Goal: Information Seeking & Learning: Obtain resource

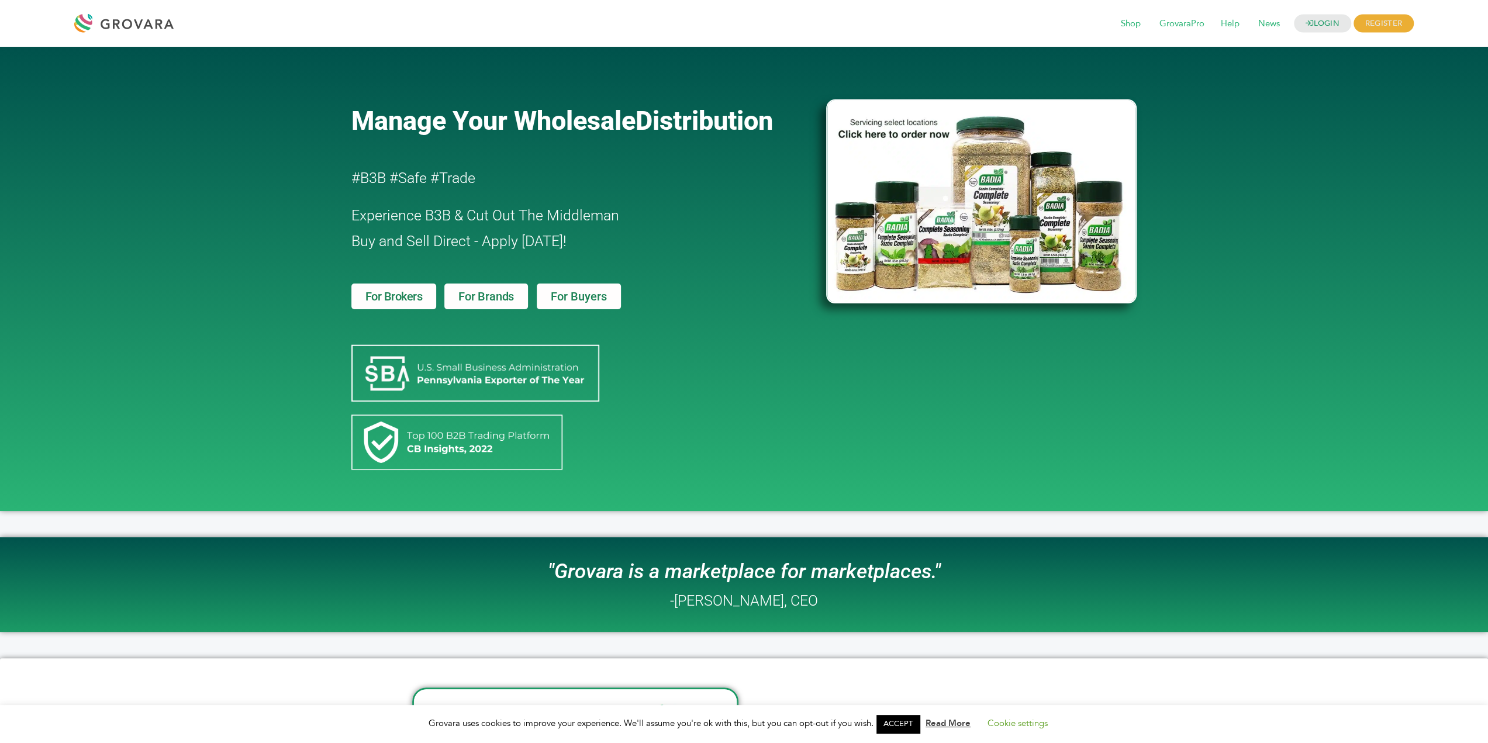
click at [1011, 232] on img at bounding box center [981, 201] width 311 height 204
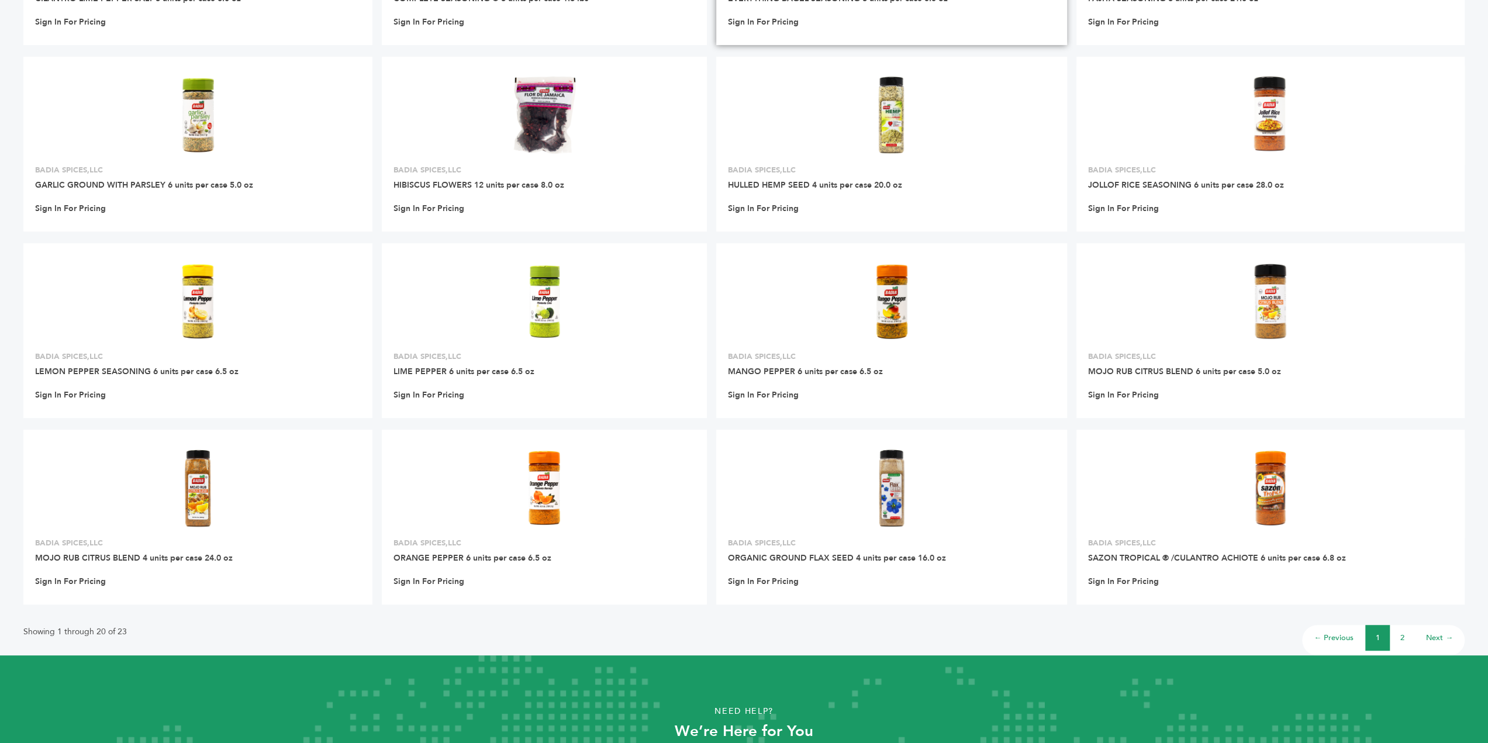
scroll to position [527, 0]
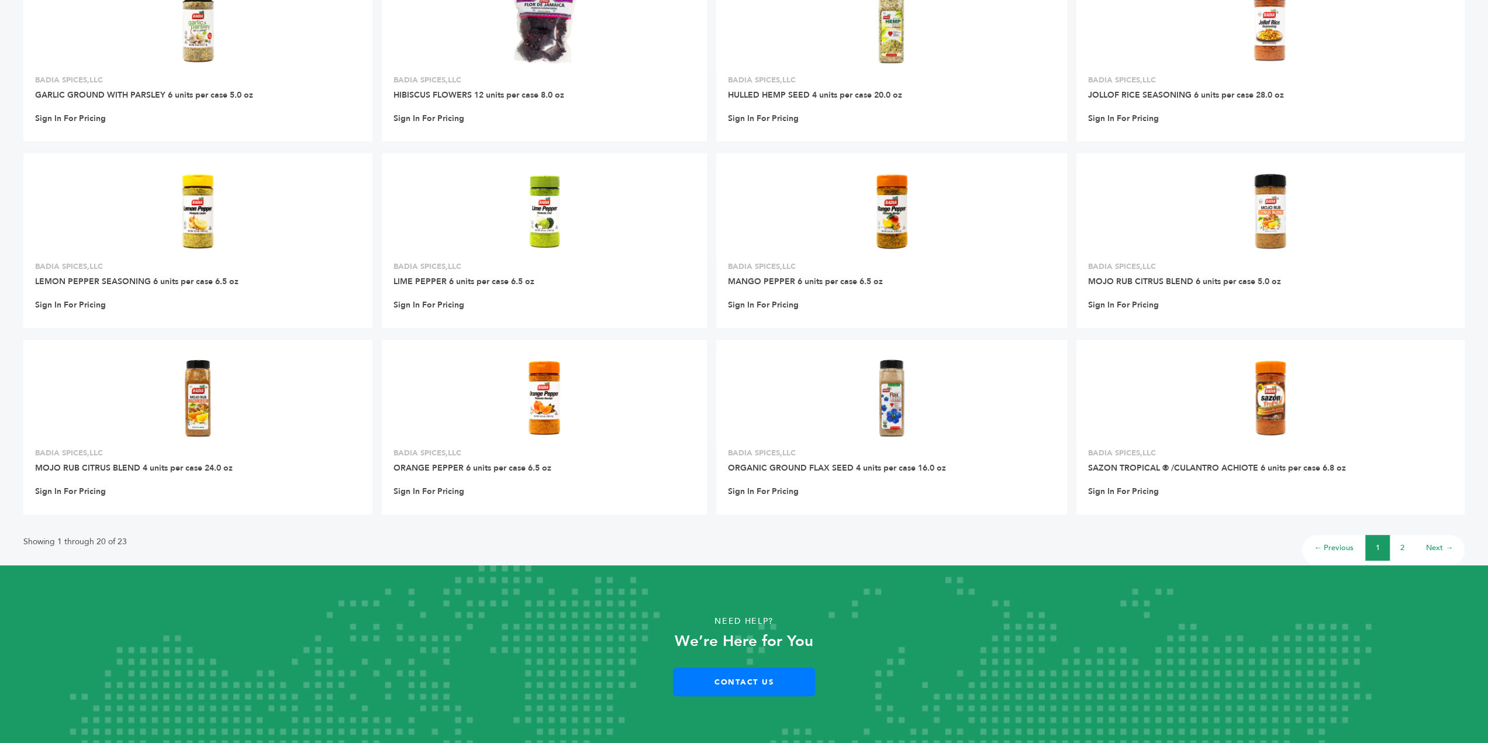
click at [1397, 546] on li "2" at bounding box center [1402, 548] width 25 height 26
click at [1402, 548] on link "2" at bounding box center [1403, 548] width 4 height 11
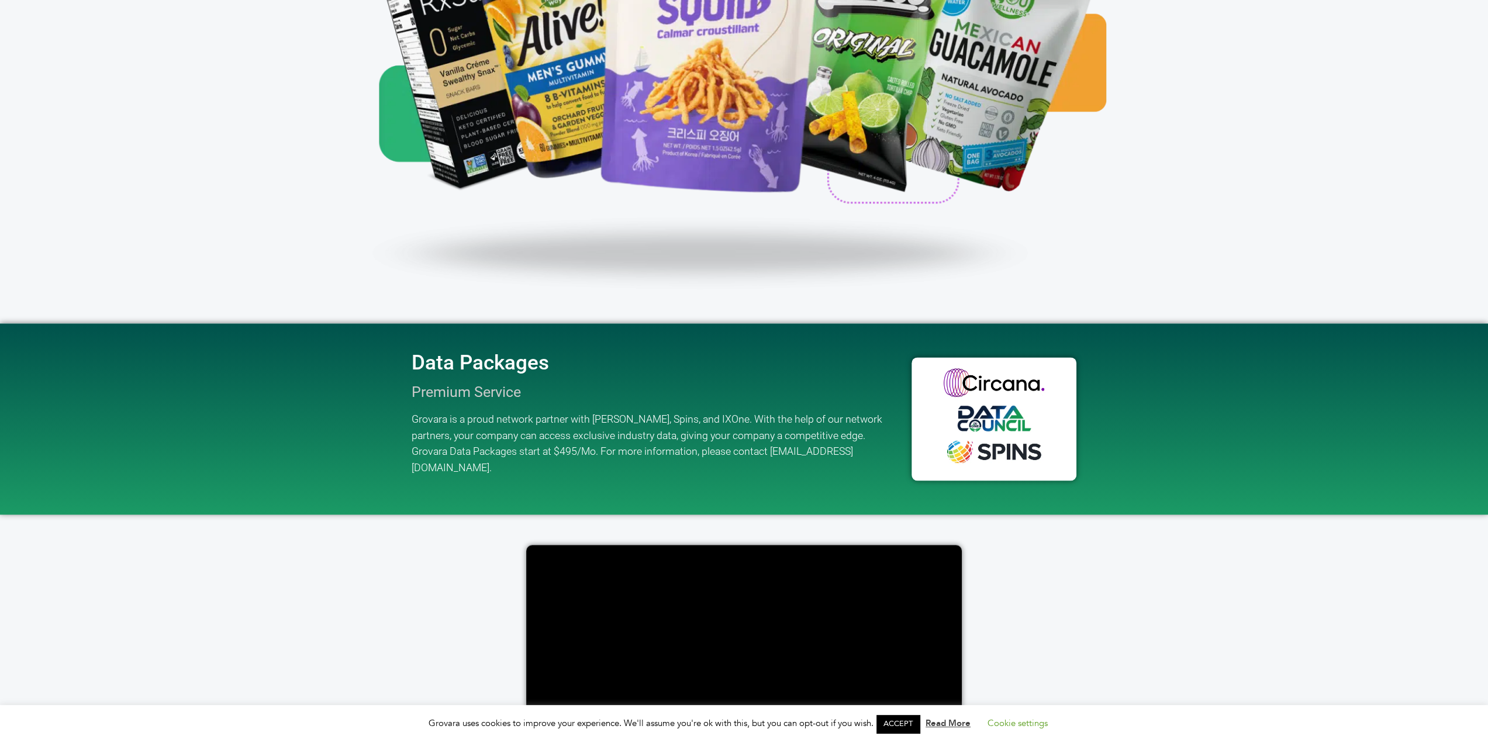
scroll to position [1872, 0]
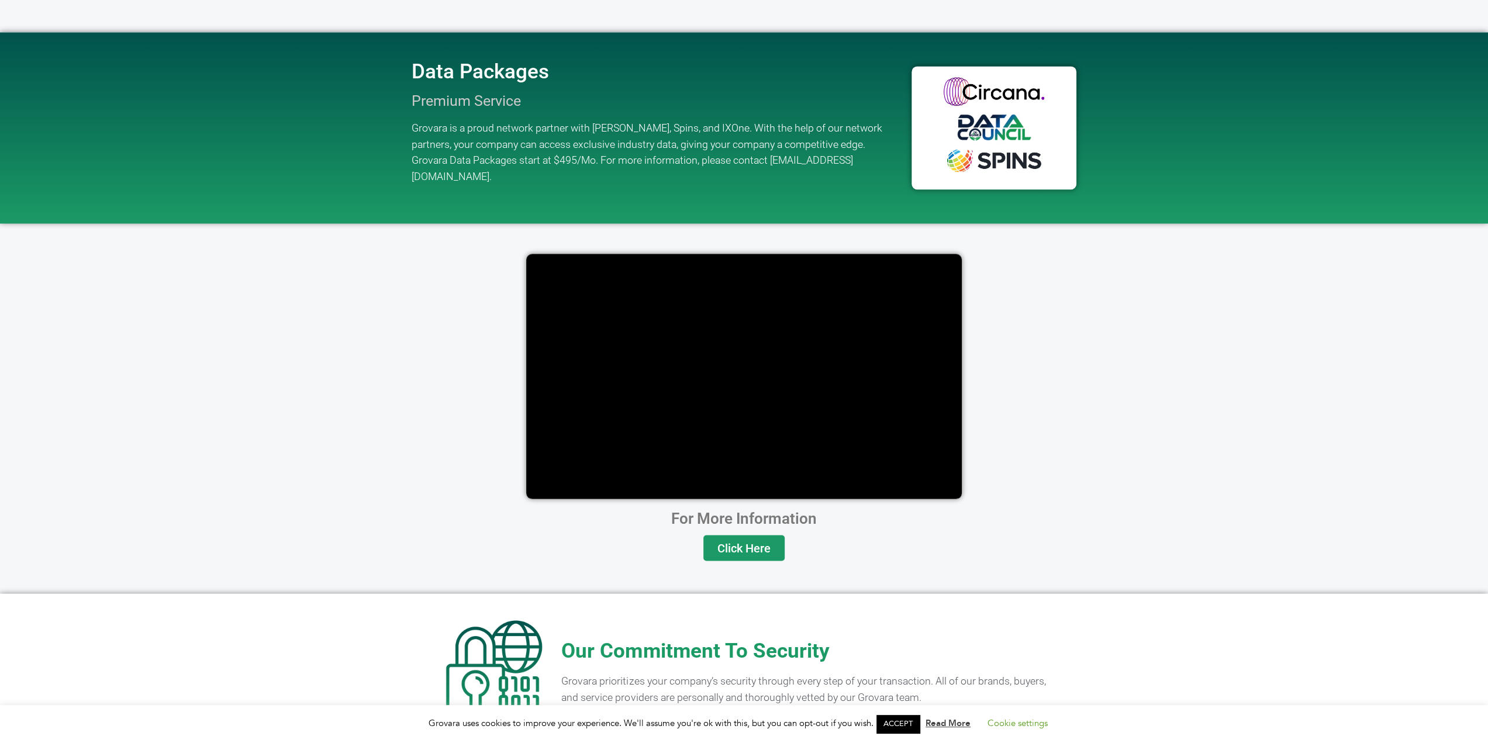
click at [1012, 385] on div at bounding box center [744, 363] width 667 height 281
click at [732, 535] on link "Click Here" at bounding box center [744, 548] width 81 height 26
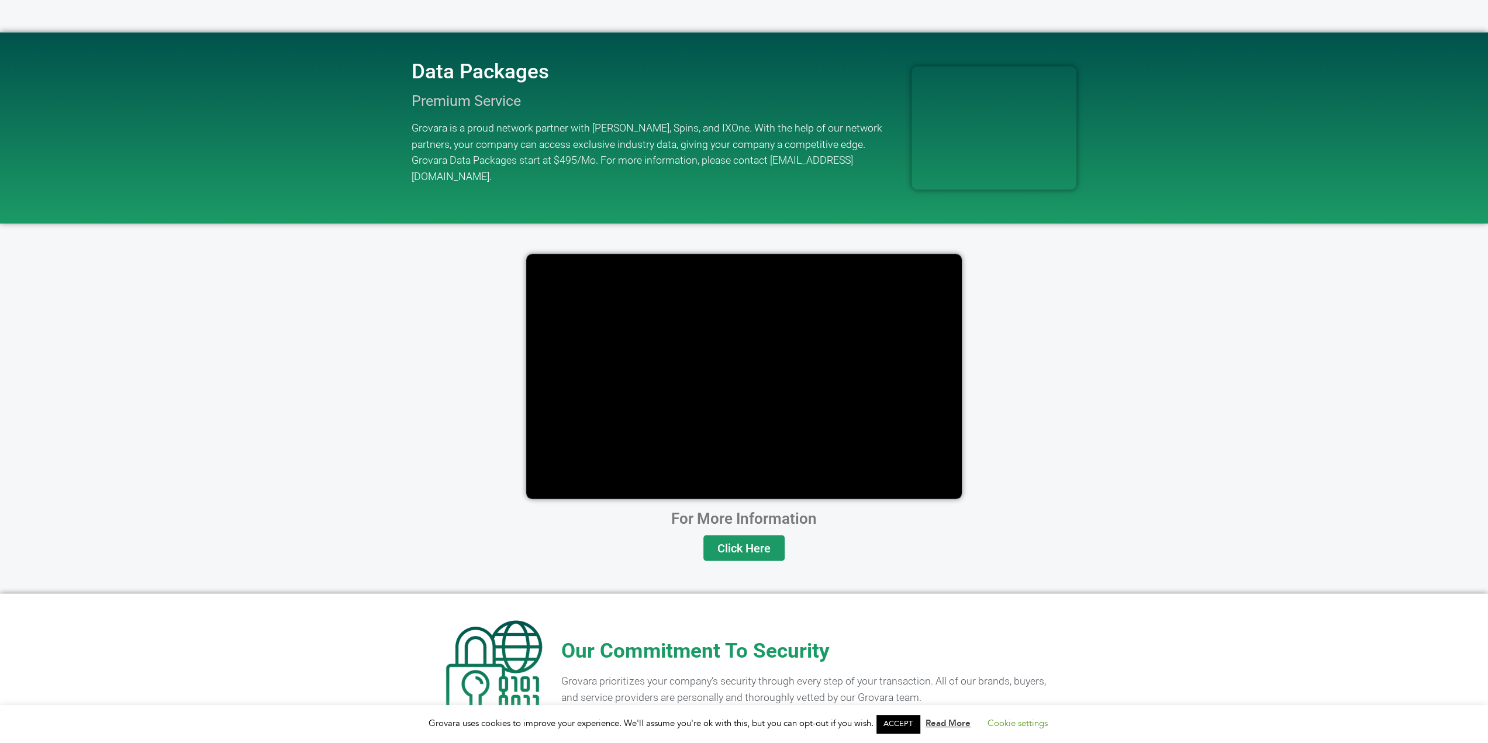
scroll to position [2228, 0]
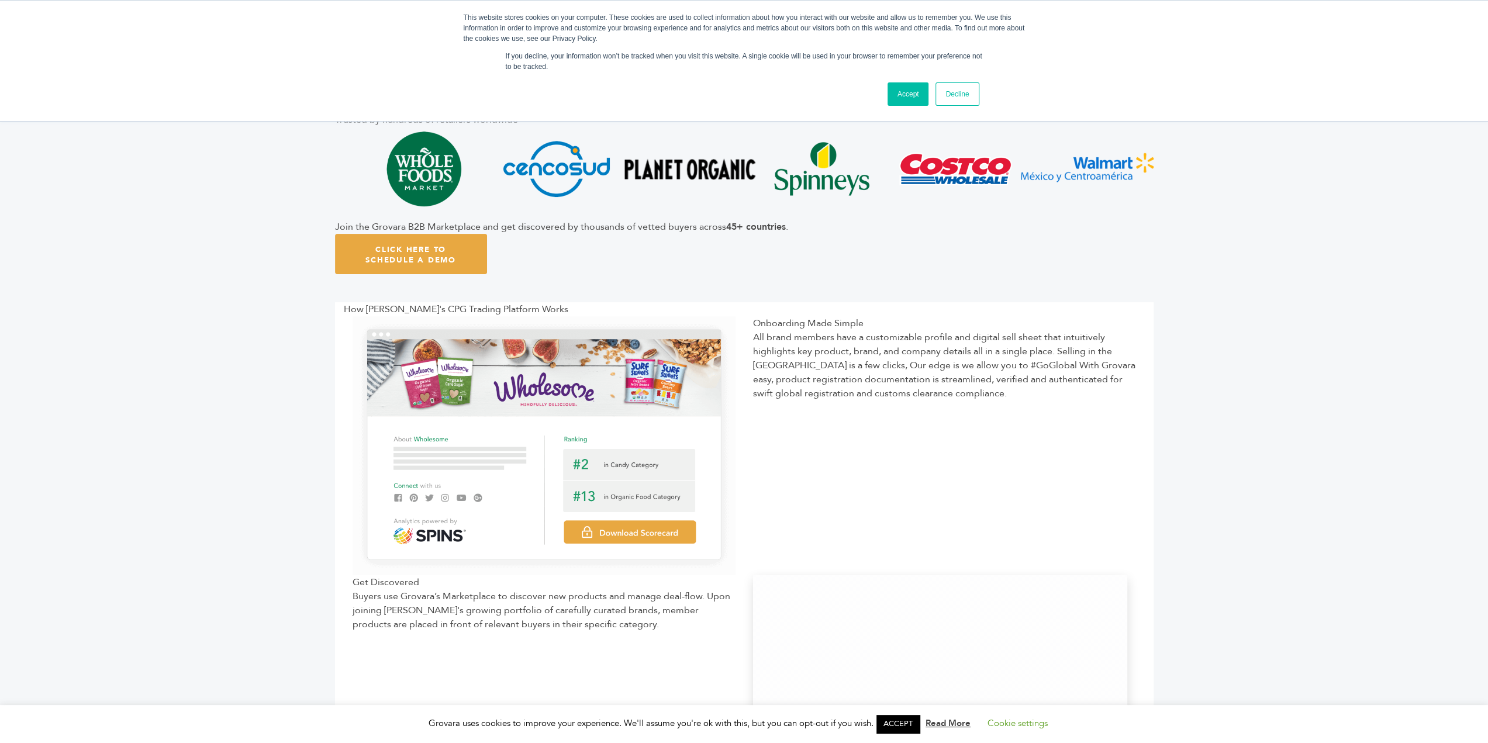
scroll to position [178, 0]
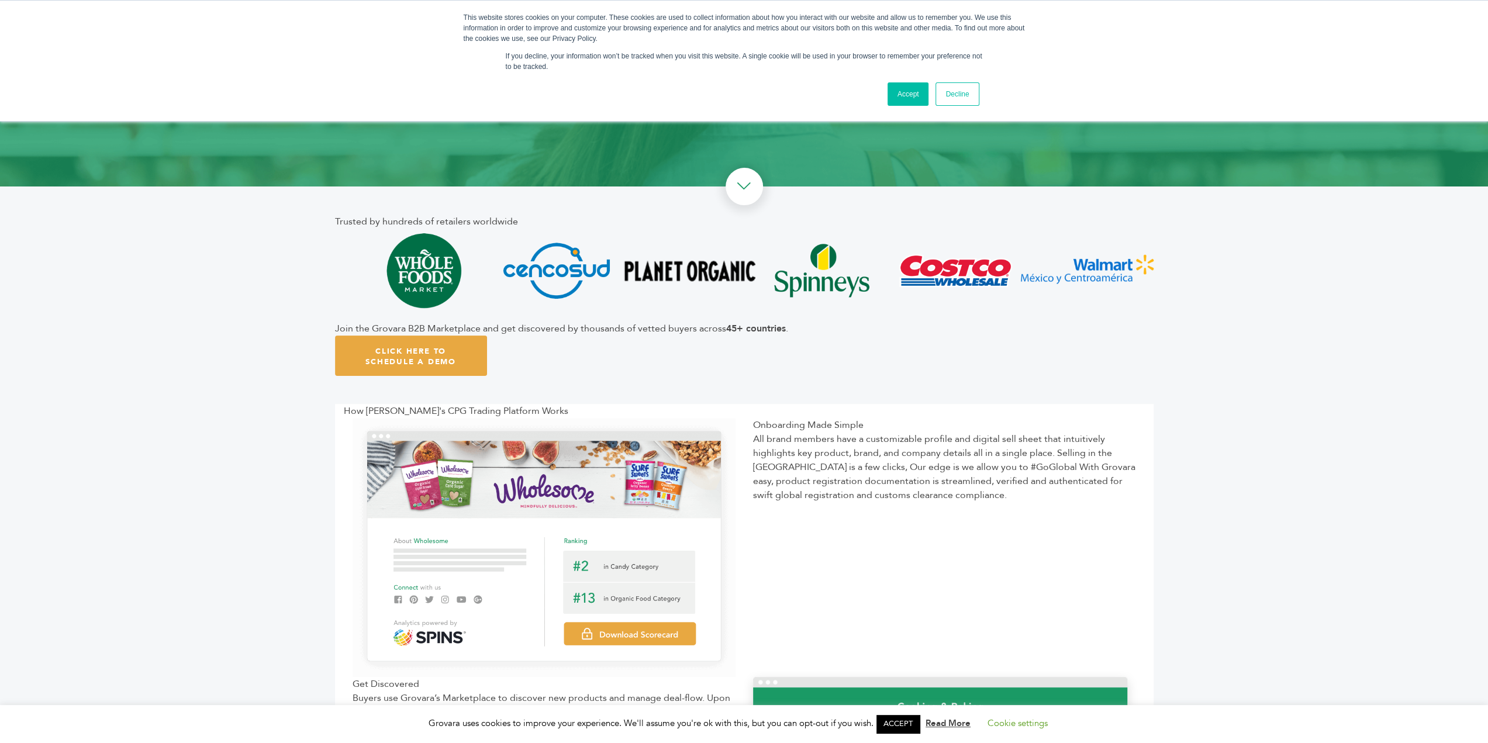
click at [915, 104] on link "Accept" at bounding box center [909, 93] width 42 height 23
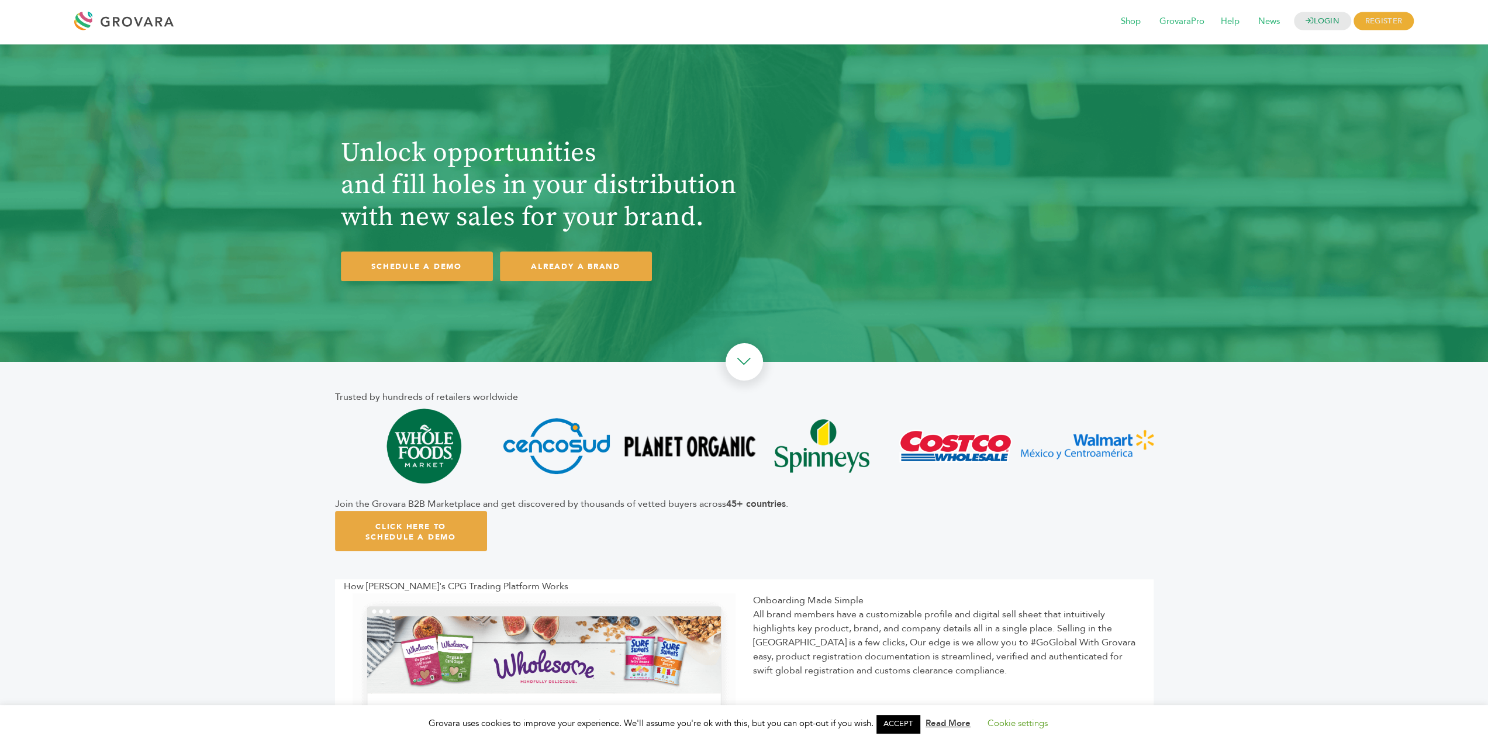
scroll to position [0, 0]
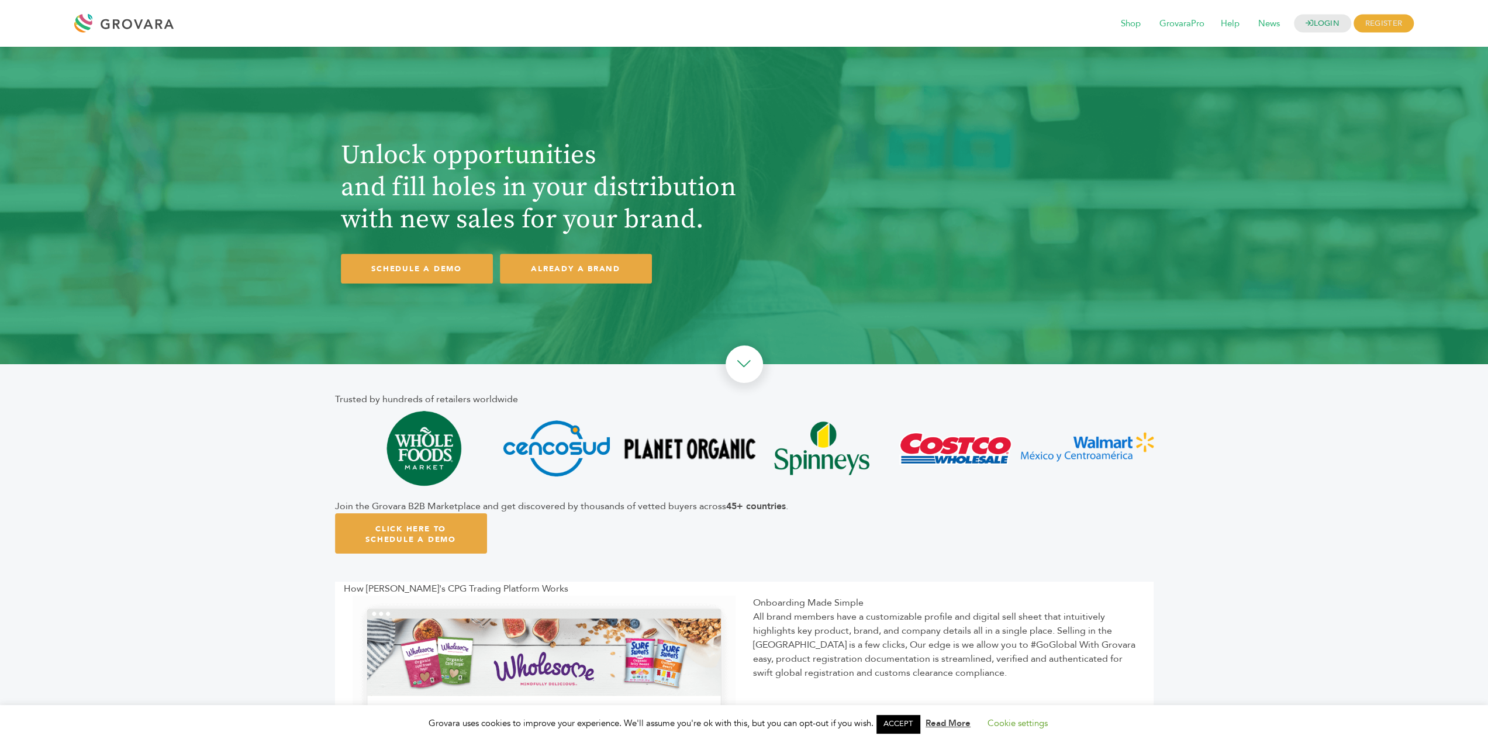
click at [901, 719] on link "ACCEPT" at bounding box center [898, 724] width 43 height 18
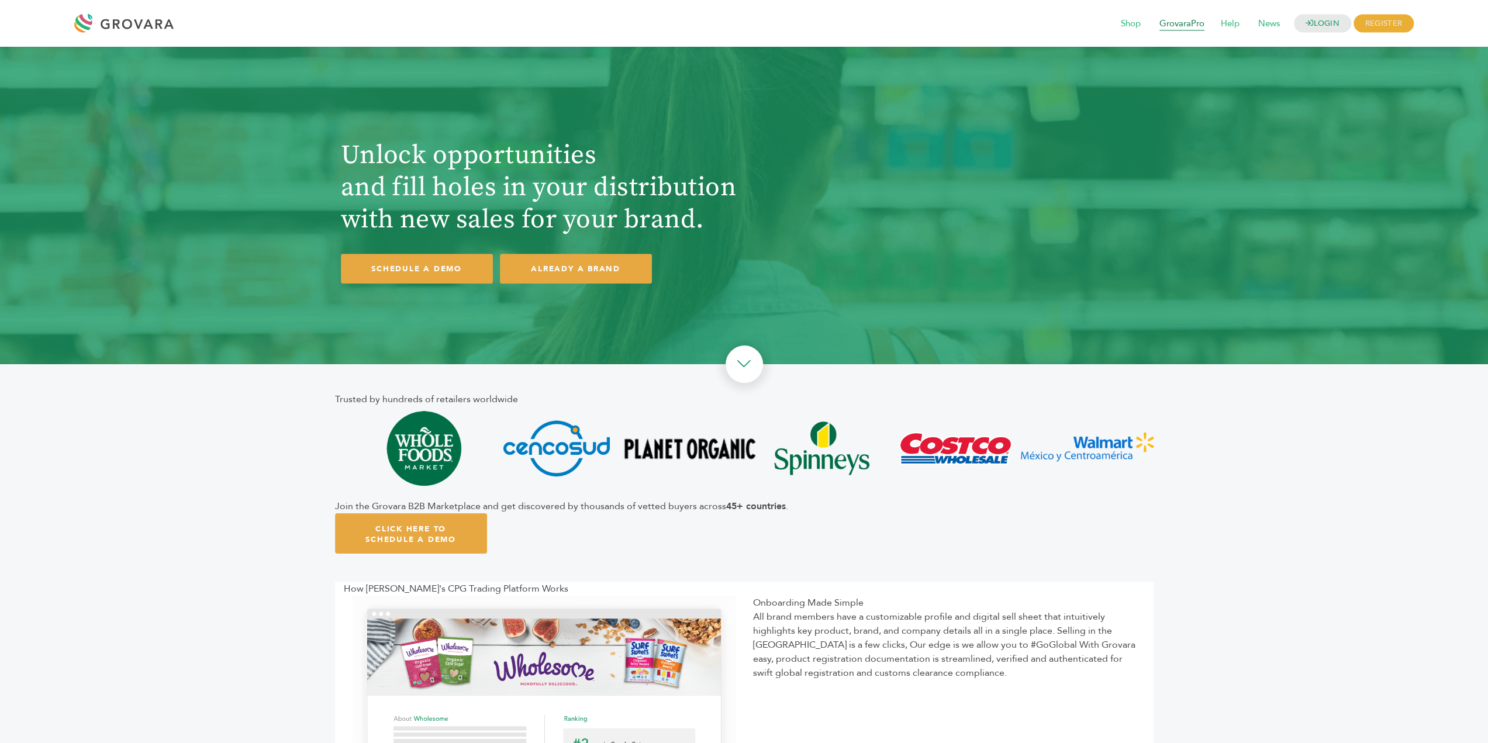
click at [1184, 29] on span "GrovaraPro" at bounding box center [1182, 24] width 61 height 22
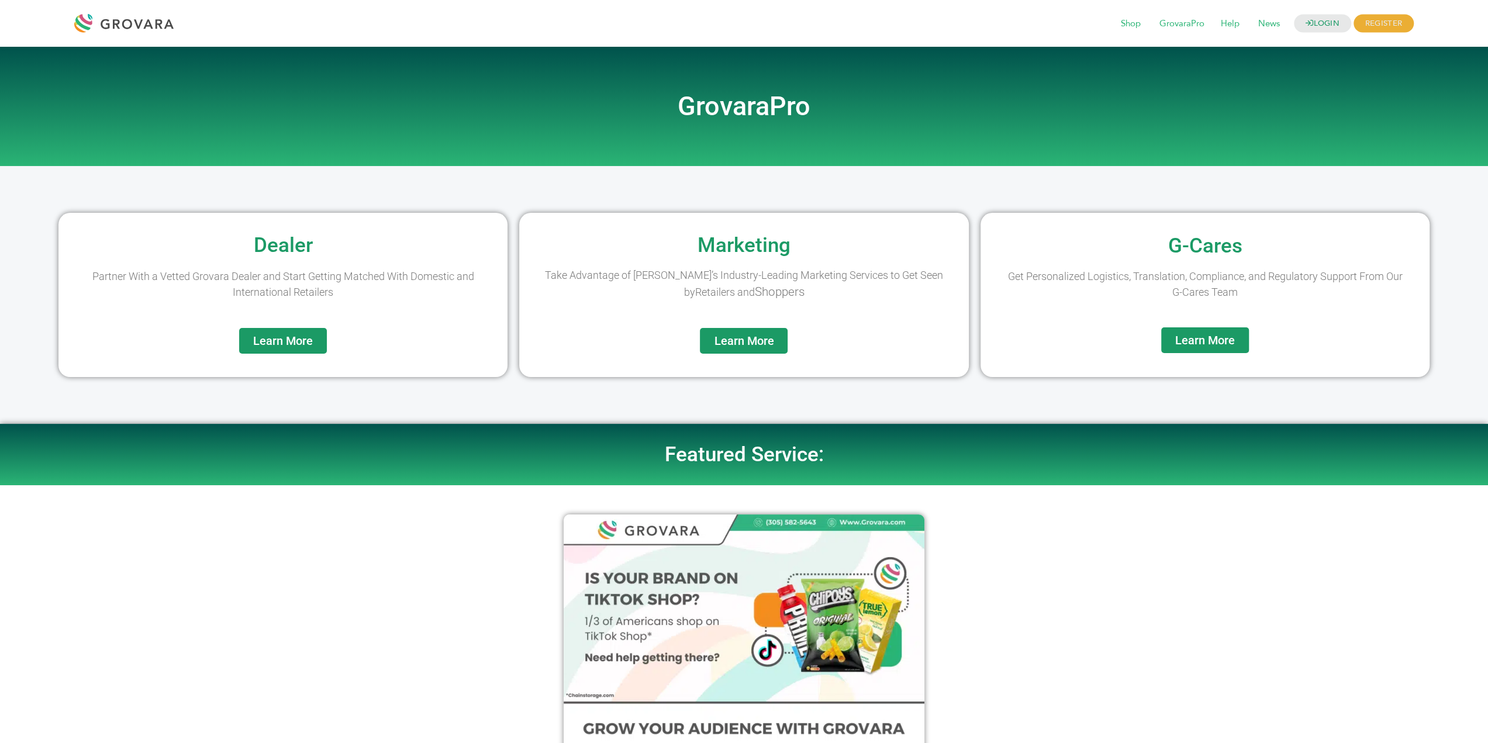
click at [278, 337] on span "Learn More" at bounding box center [283, 341] width 60 height 12
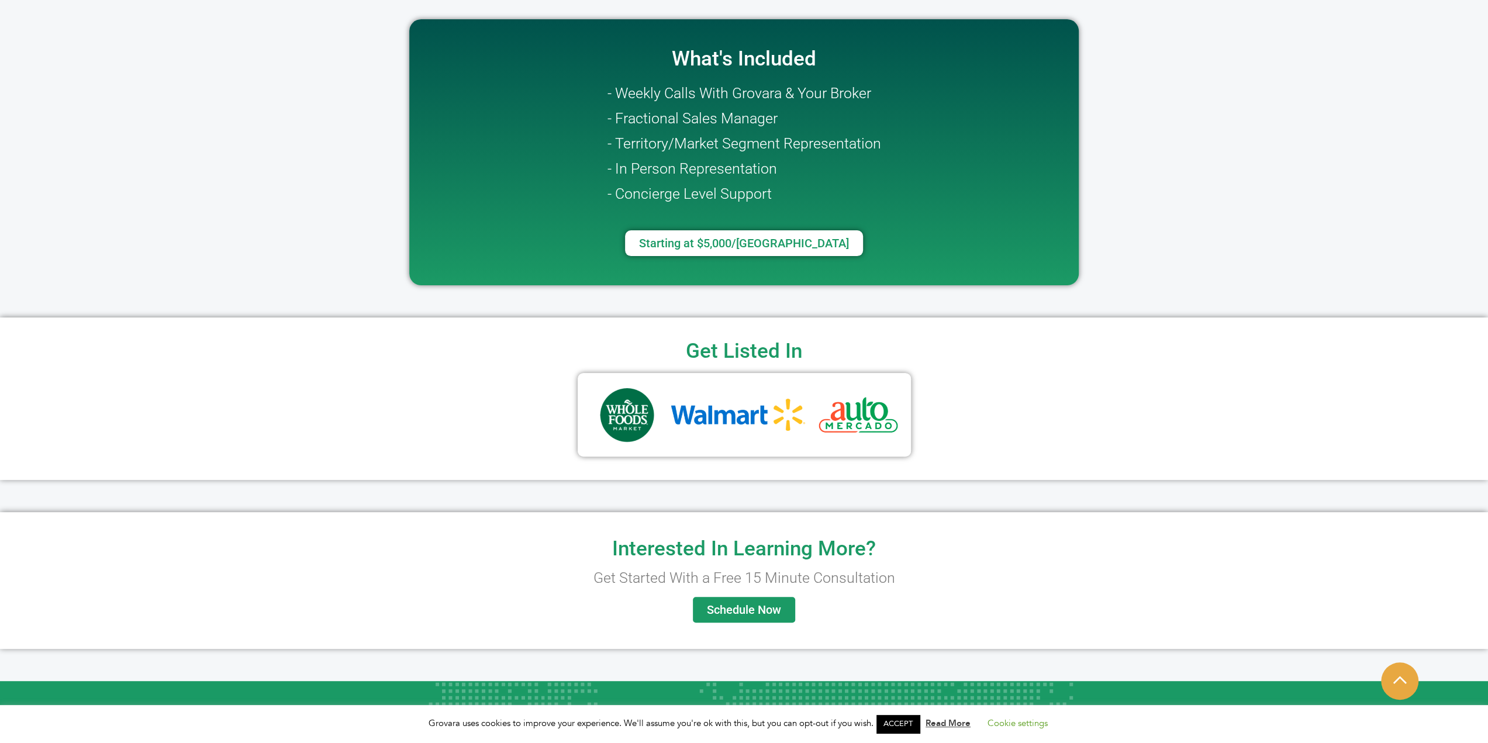
scroll to position [521, 0]
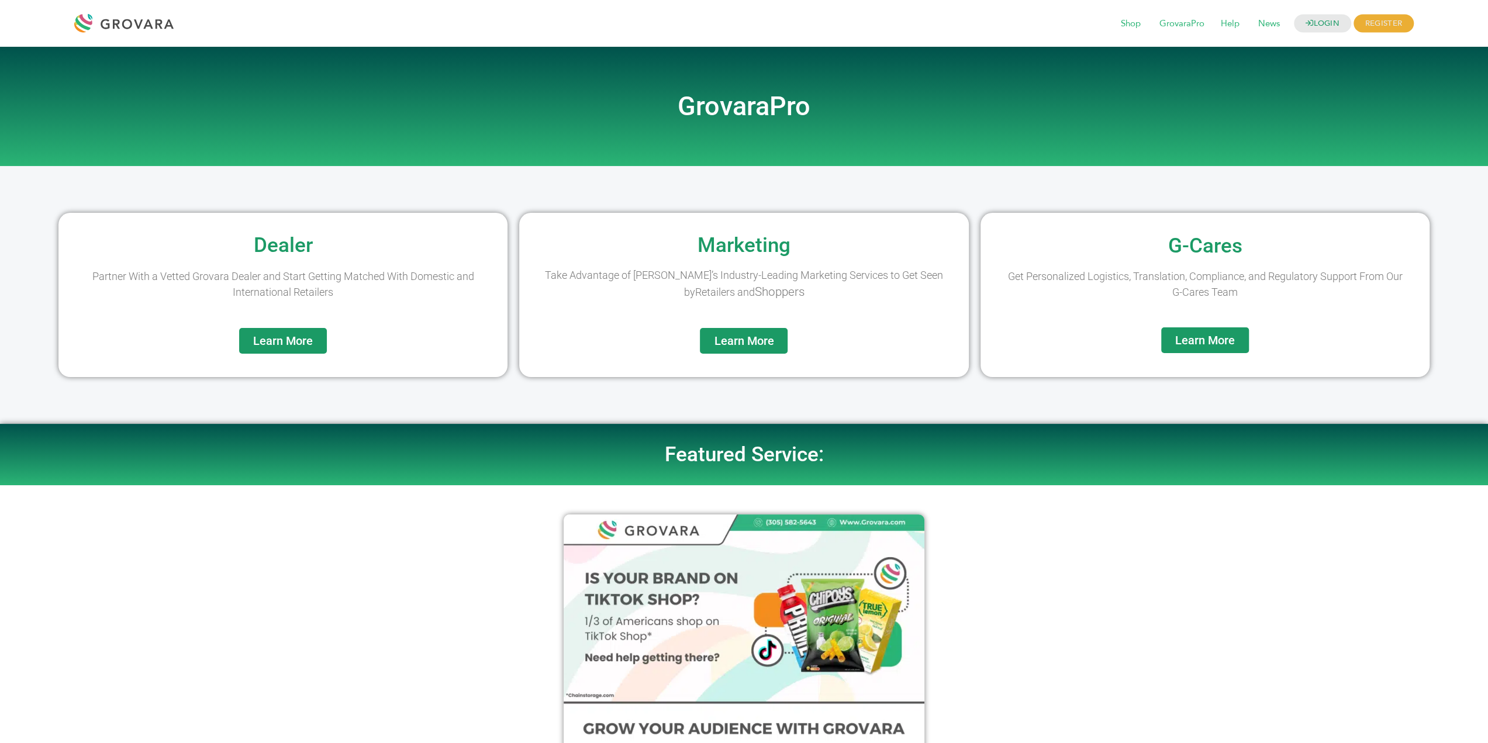
click at [752, 337] on span "Learn More" at bounding box center [744, 341] width 60 height 12
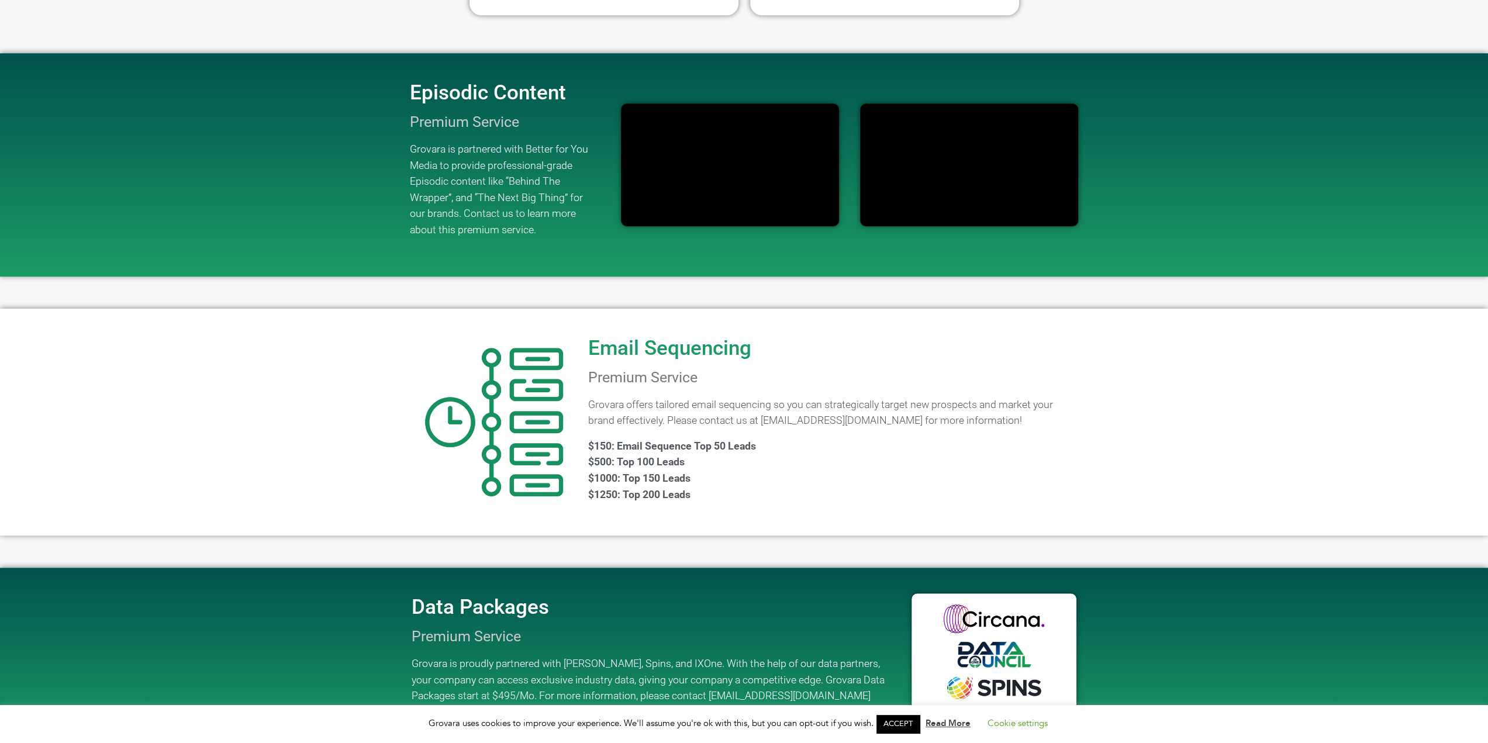
scroll to position [877, 0]
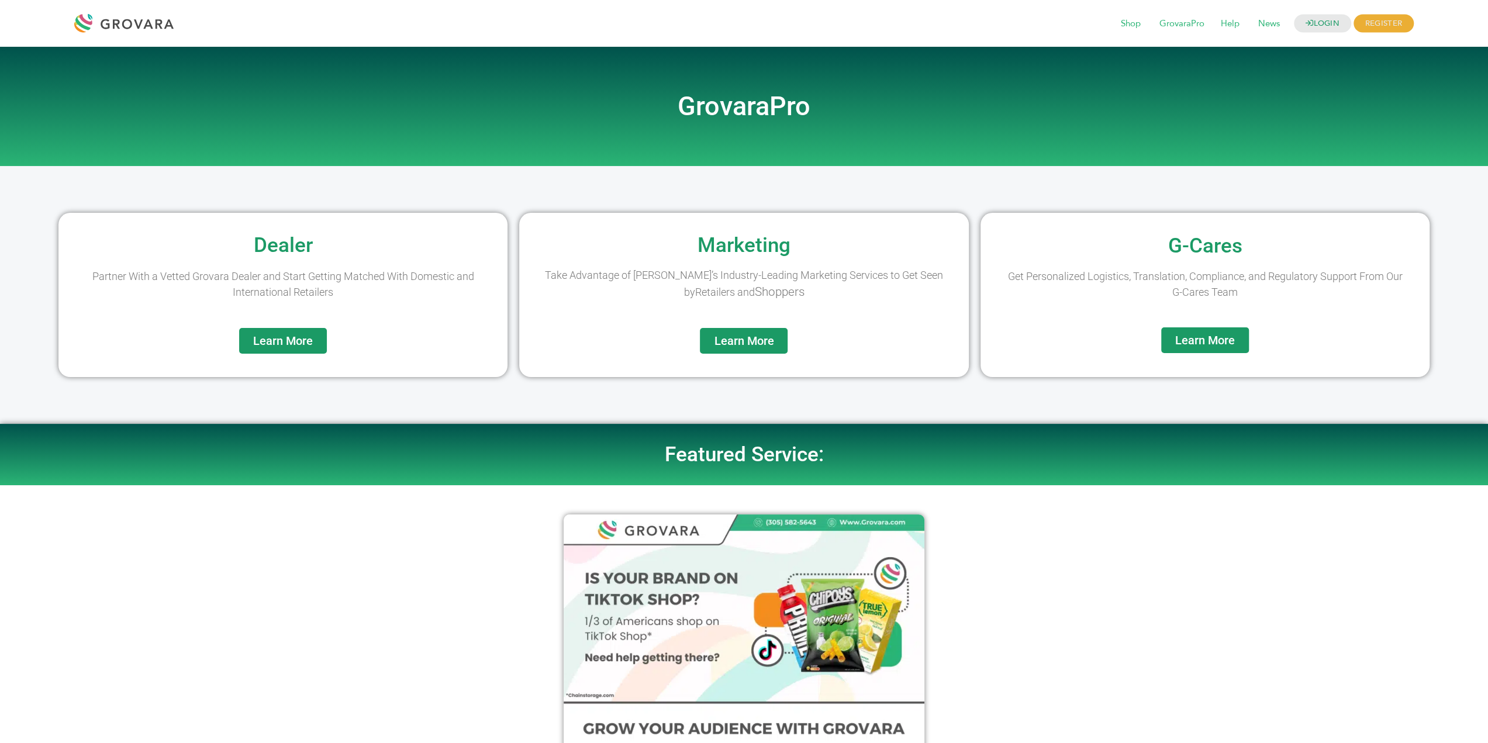
click at [1193, 342] on span "Learn More" at bounding box center [1206, 341] width 60 height 12
click at [1224, 26] on span "Help" at bounding box center [1230, 24] width 35 height 22
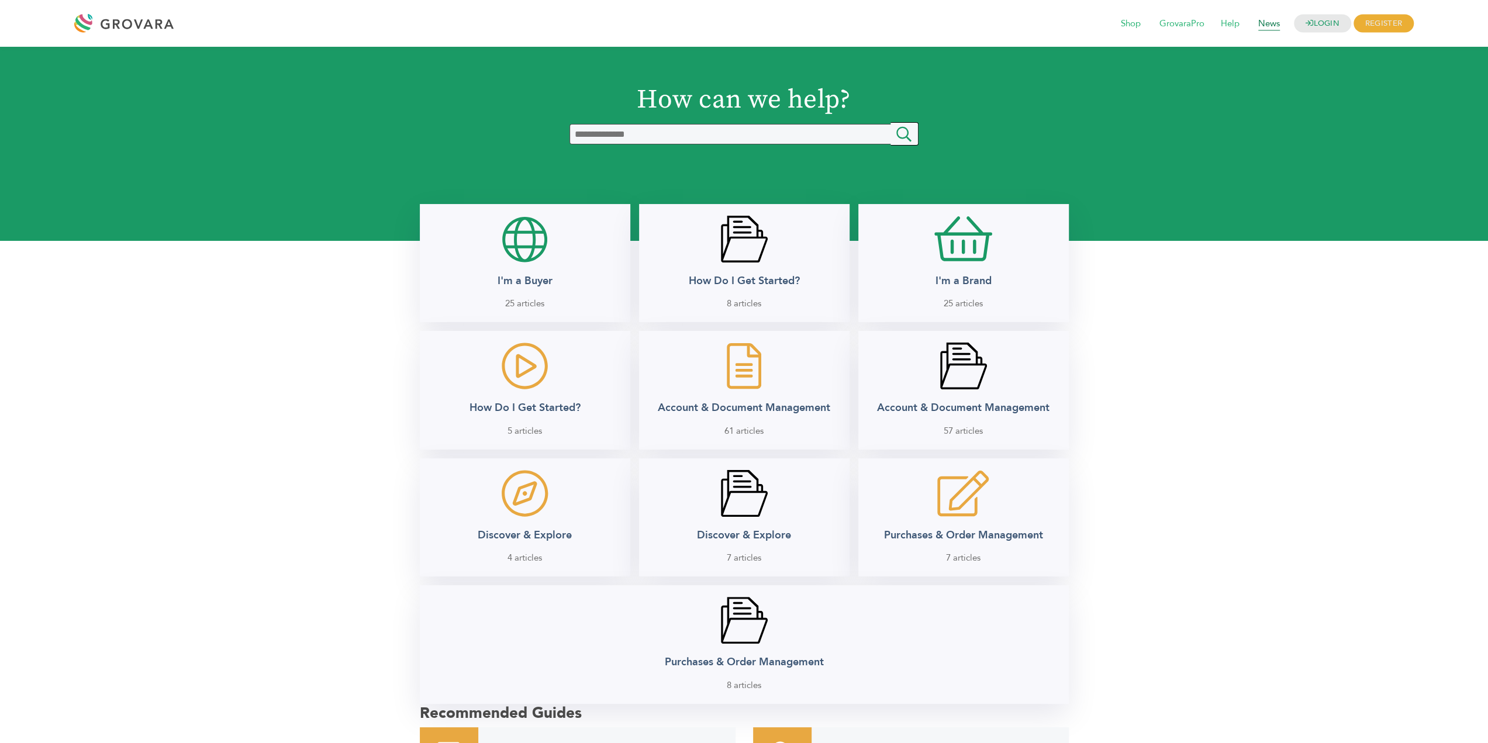
click at [1260, 22] on span "News" at bounding box center [1269, 24] width 38 height 22
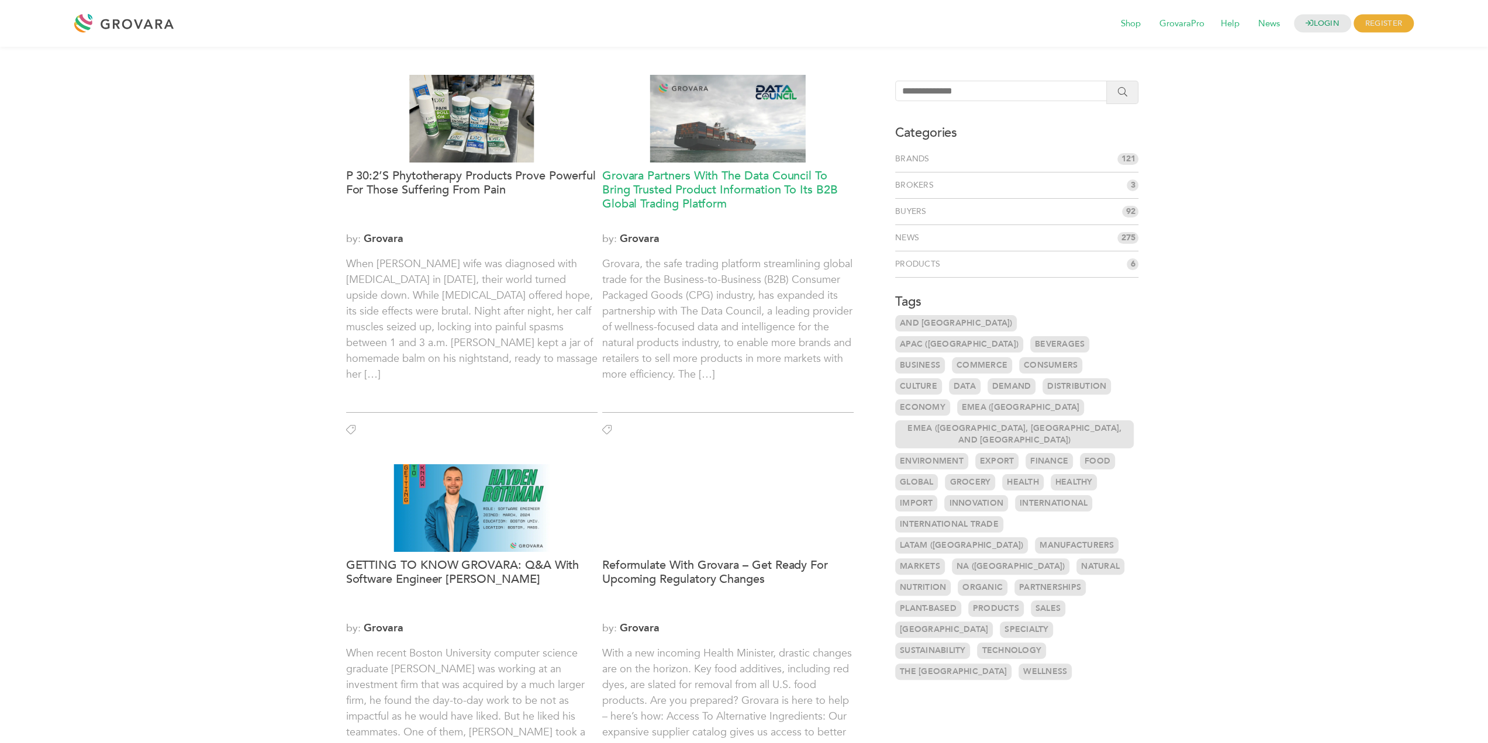
click at [795, 194] on h3 "Grovara Partners With The Data Council To Bring Trusted Product Information To …" at bounding box center [727, 197] width 251 height 56
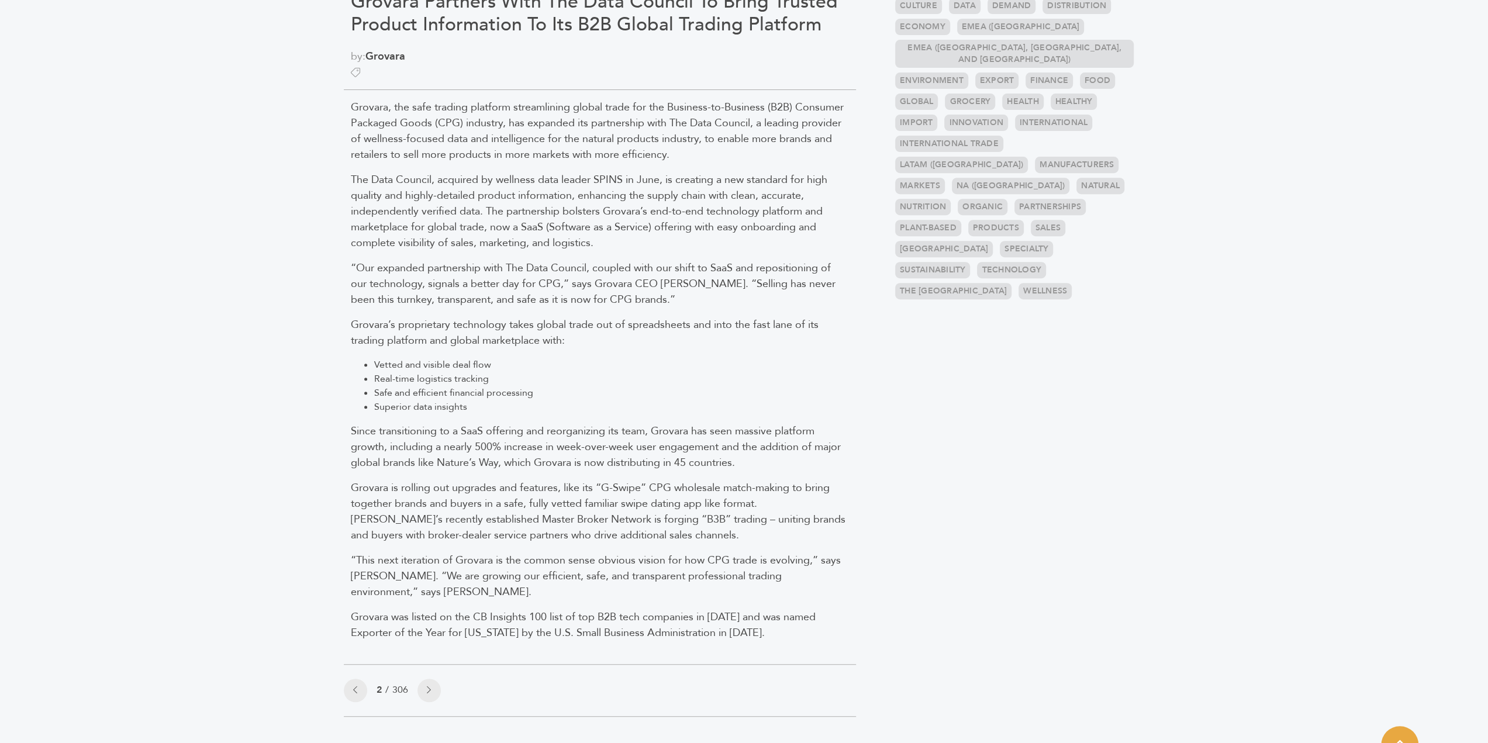
scroll to position [409, 0]
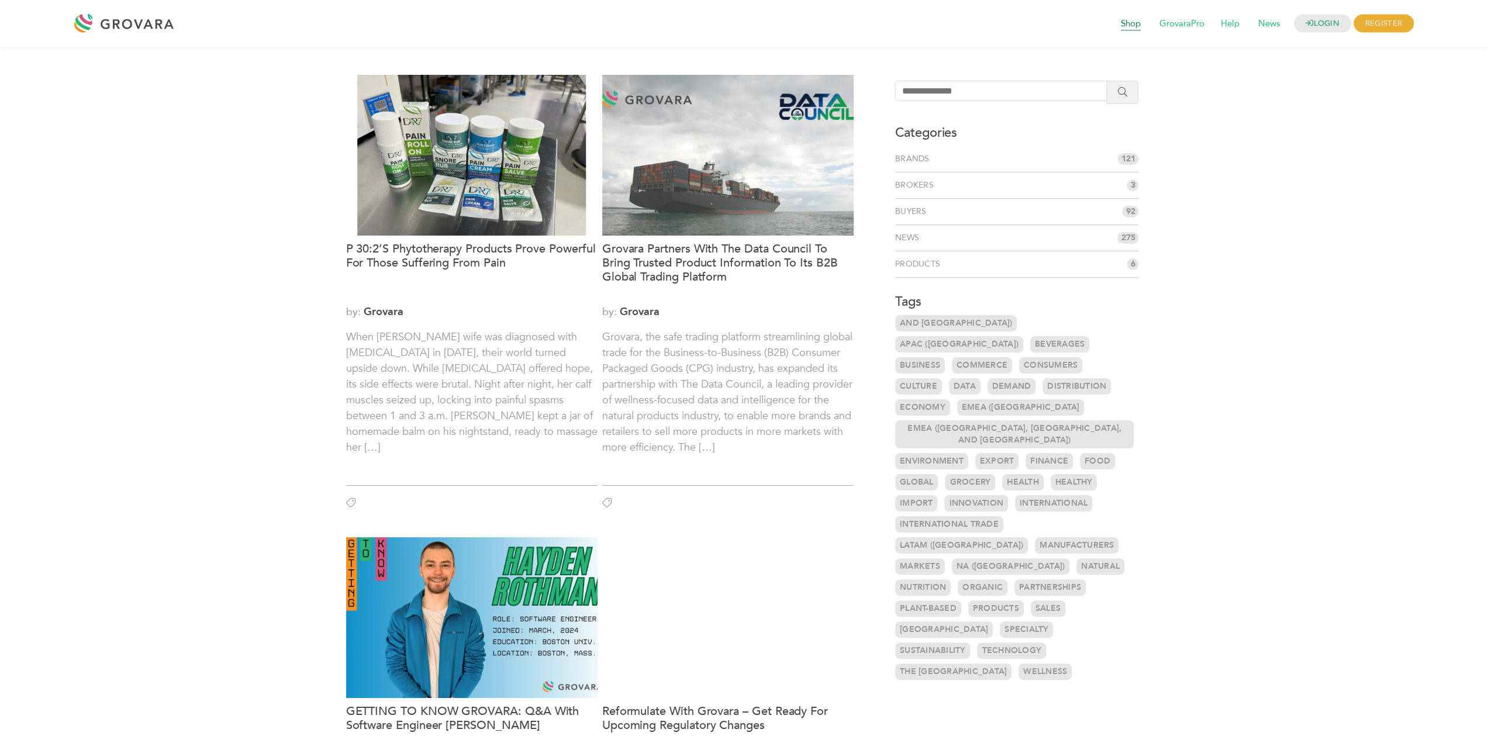
click at [1134, 30] on span "Shop" at bounding box center [1131, 24] width 36 height 22
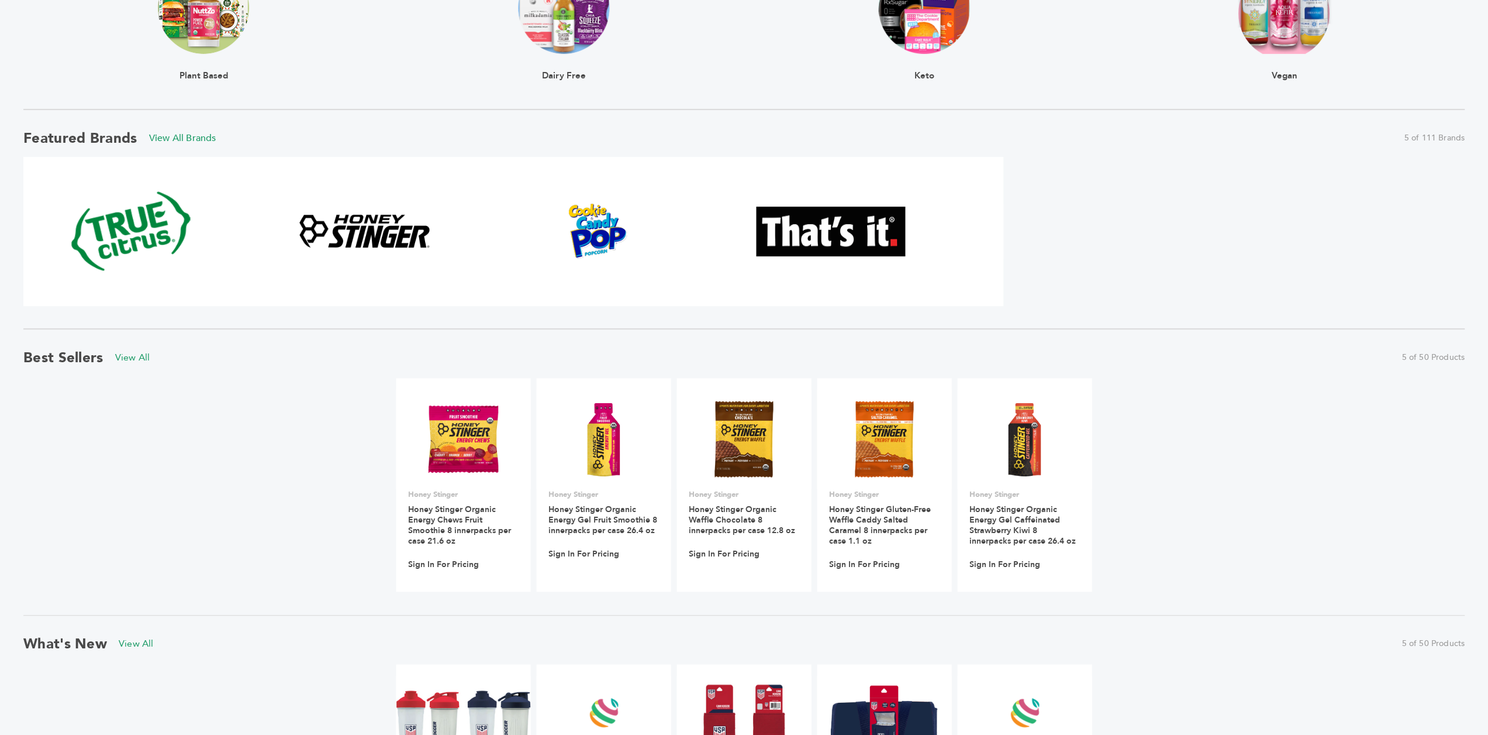
scroll to position [585, 0]
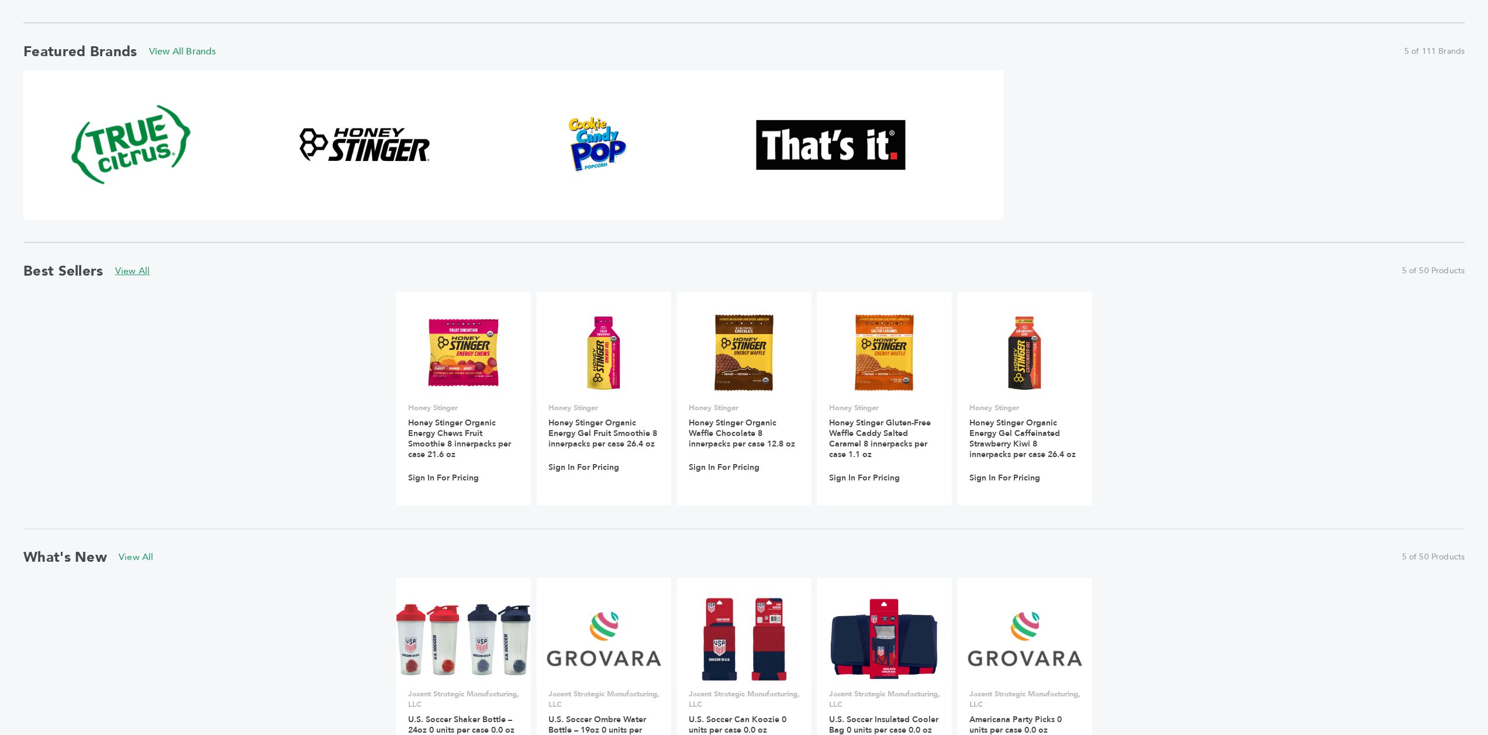
click at [140, 271] on link "View All" at bounding box center [132, 270] width 35 height 13
click at [140, 555] on link "View All" at bounding box center [136, 556] width 35 height 13
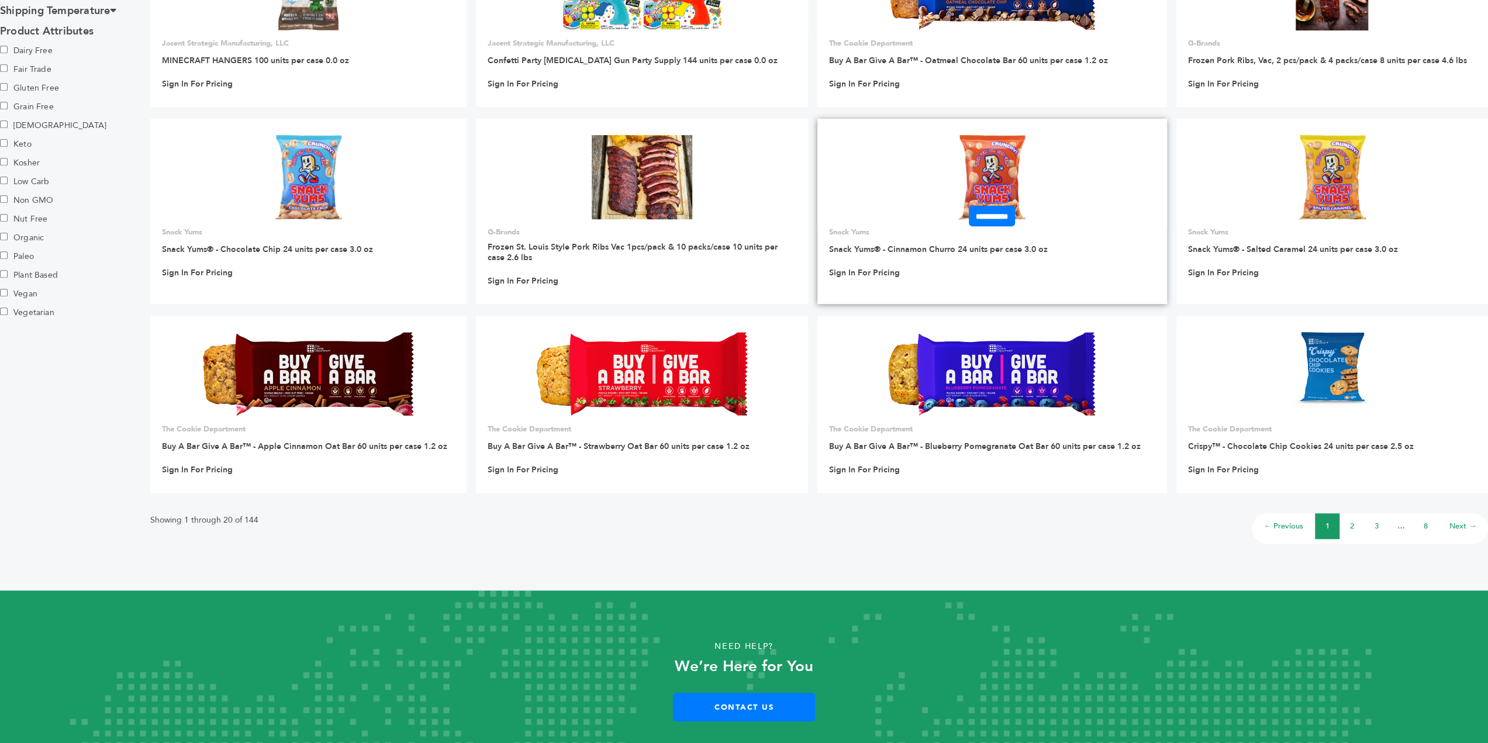
scroll to position [641, 0]
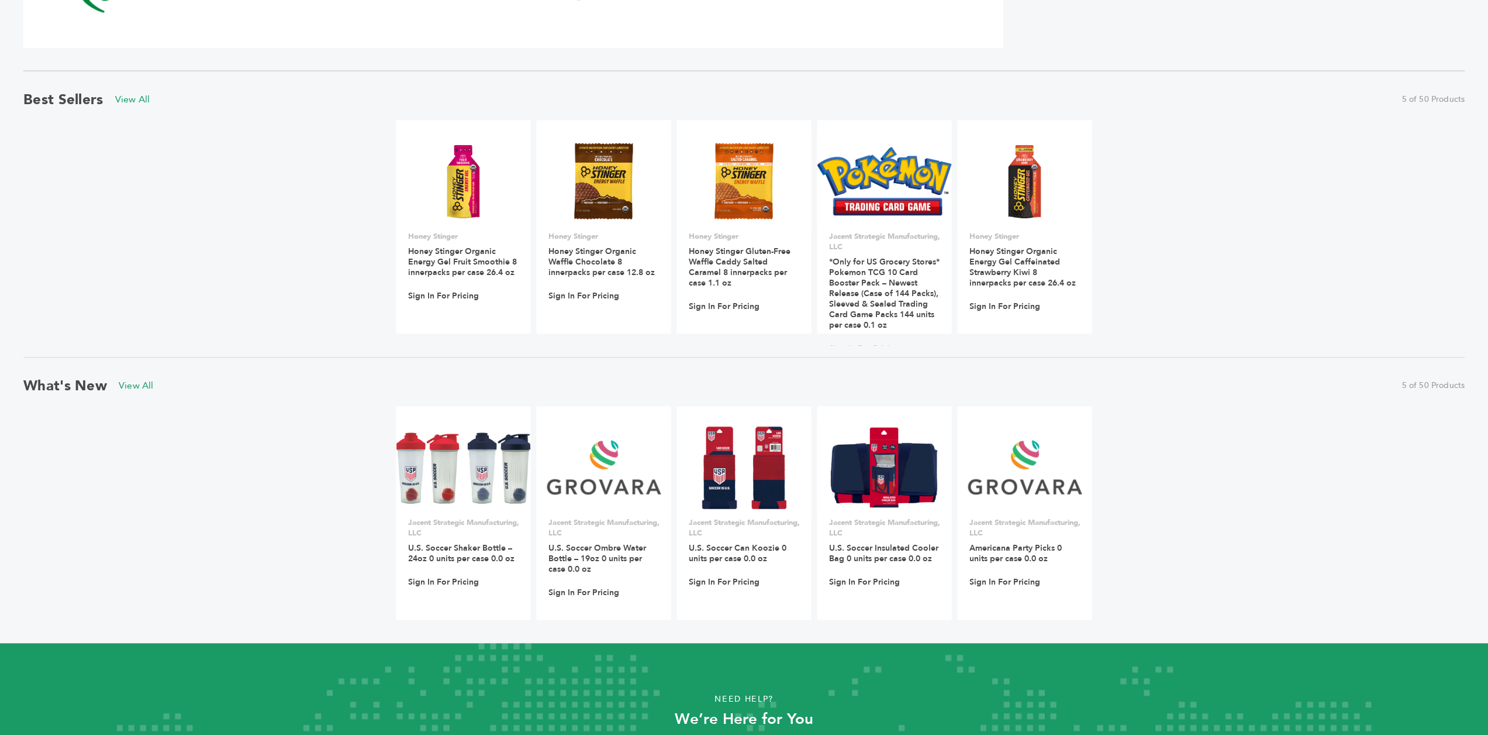
scroll to position [760, 0]
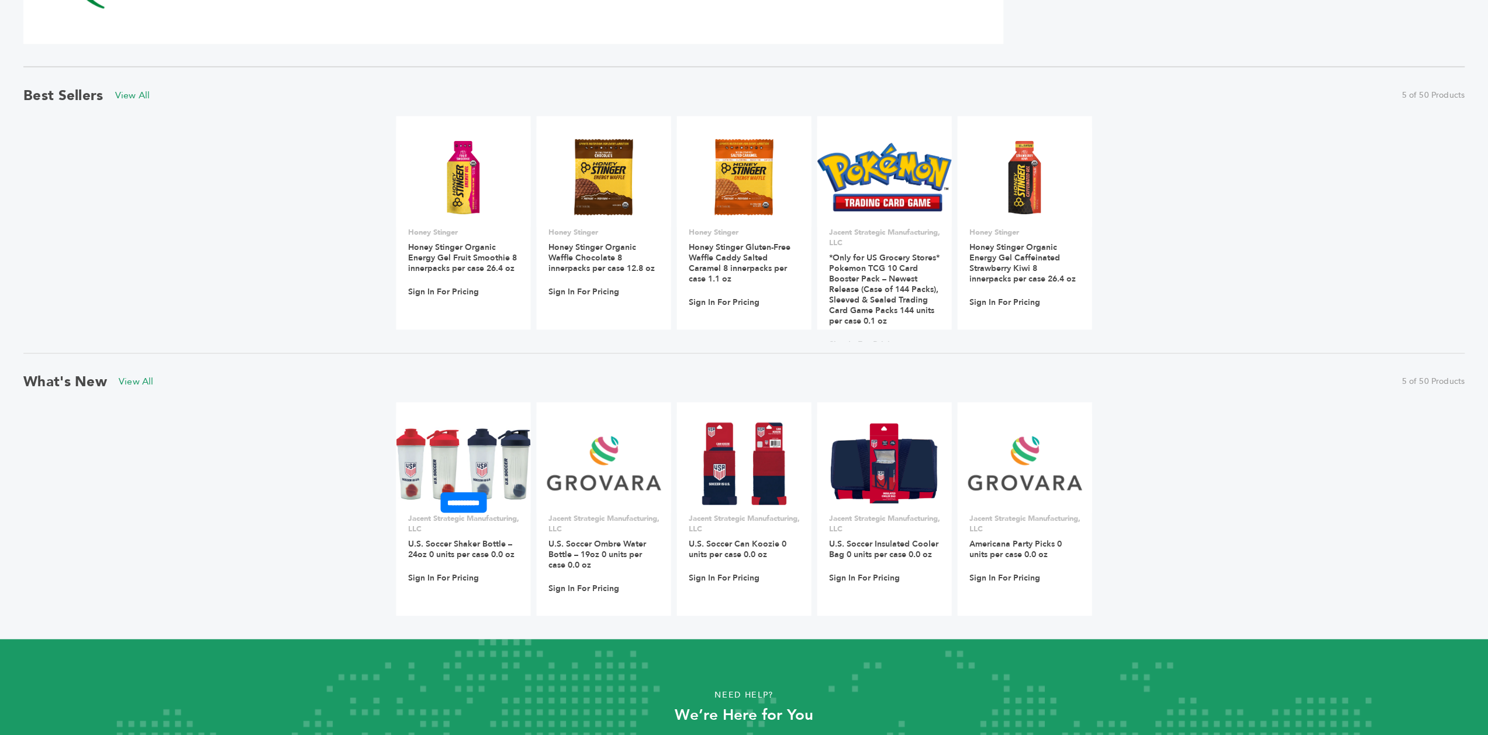
click at [490, 468] on img at bounding box center [463, 463] width 135 height 75
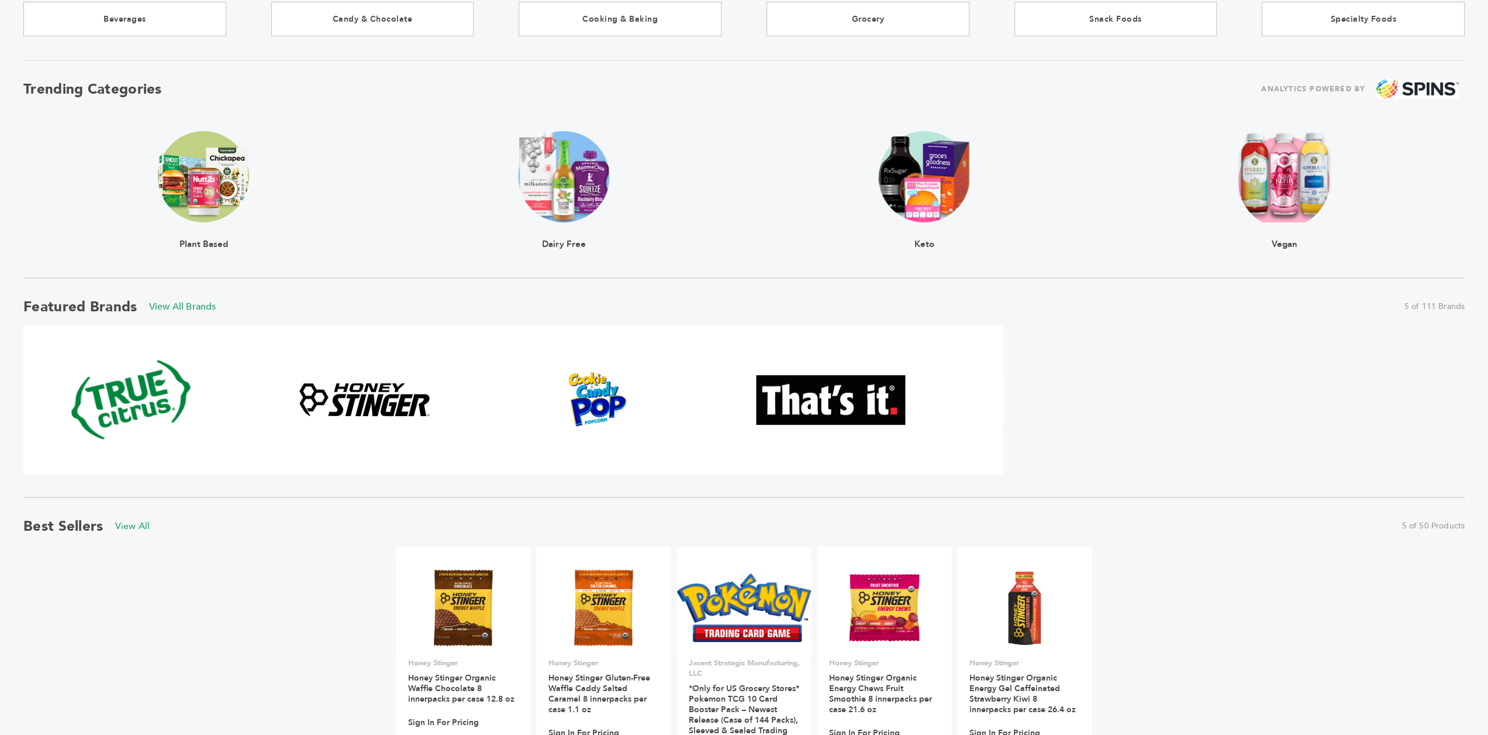
scroll to position [198, 0]
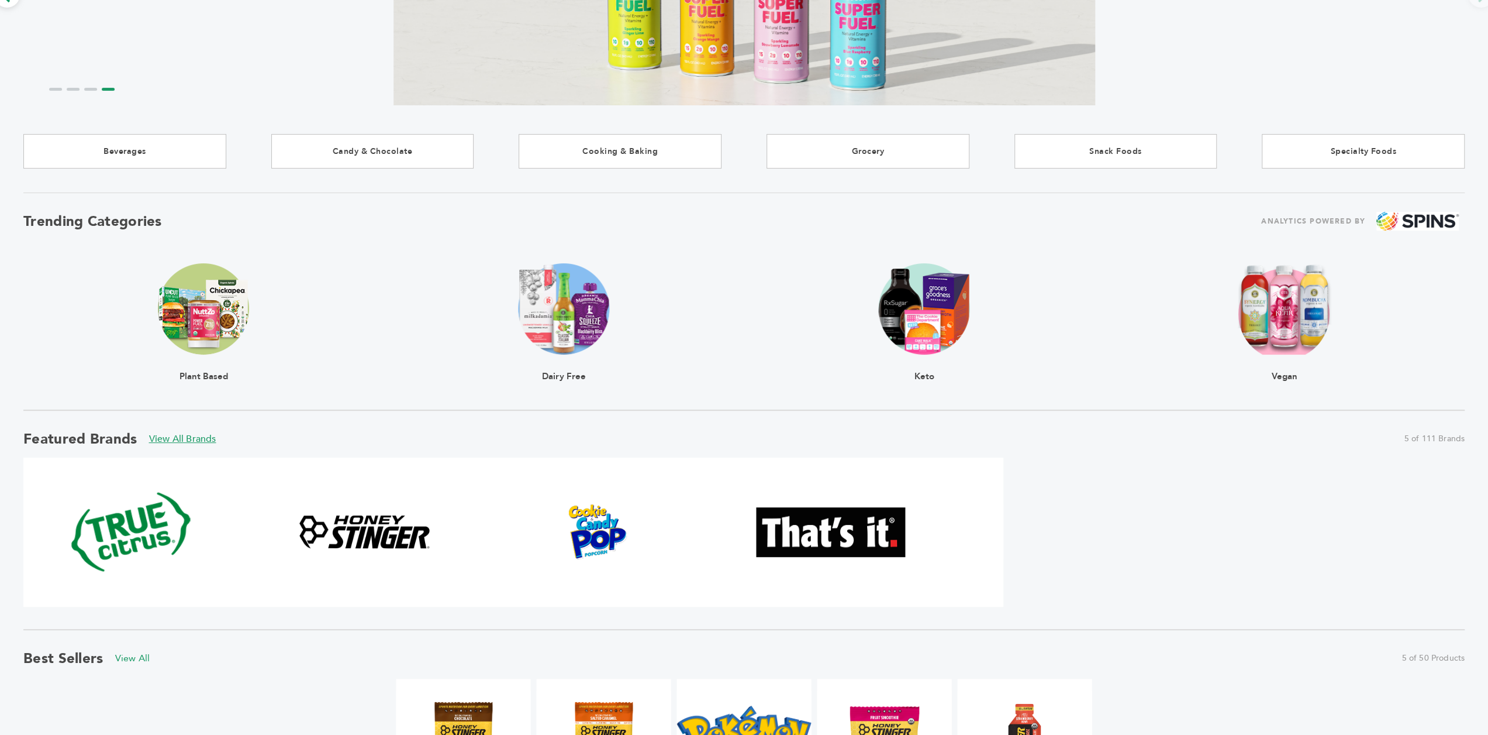
click at [192, 438] on link "View All Brands" at bounding box center [182, 438] width 67 height 13
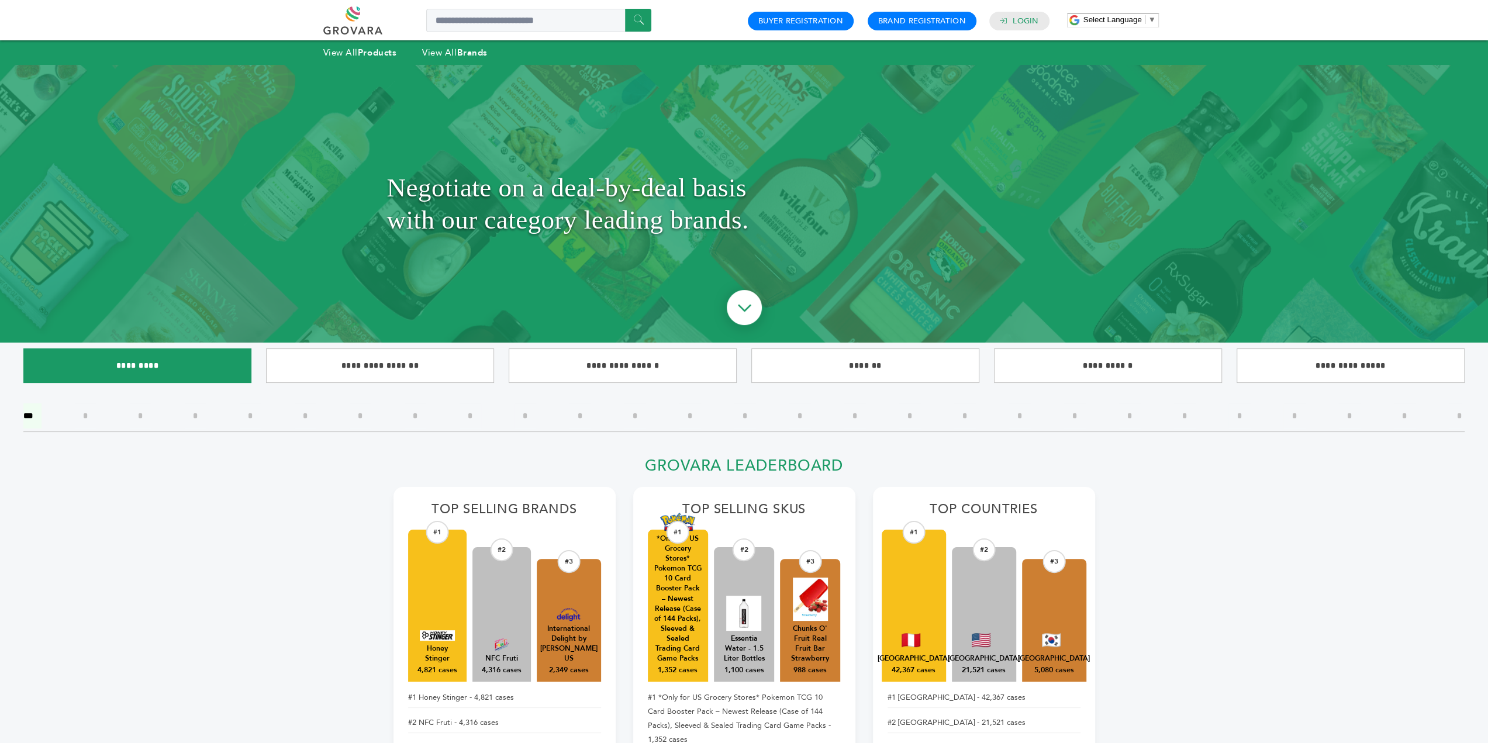
click at [202, 369] on input"] "*********" at bounding box center [137, 366] width 228 height 35
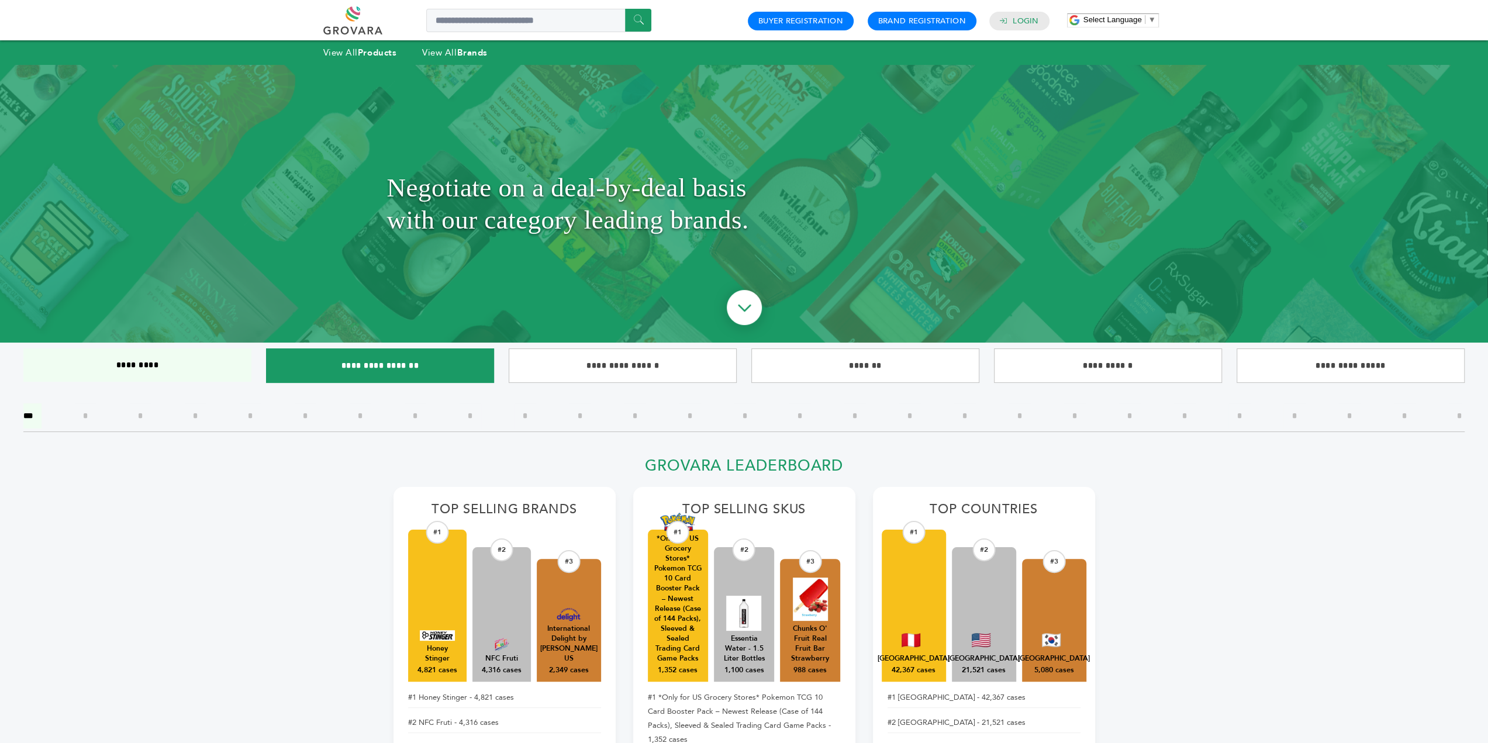
drag, startPoint x: 370, startPoint y: 367, endPoint x: 366, endPoint y: 381, distance: 15.0
click at [370, 367] on input"] "**********" at bounding box center [380, 366] width 228 height 35
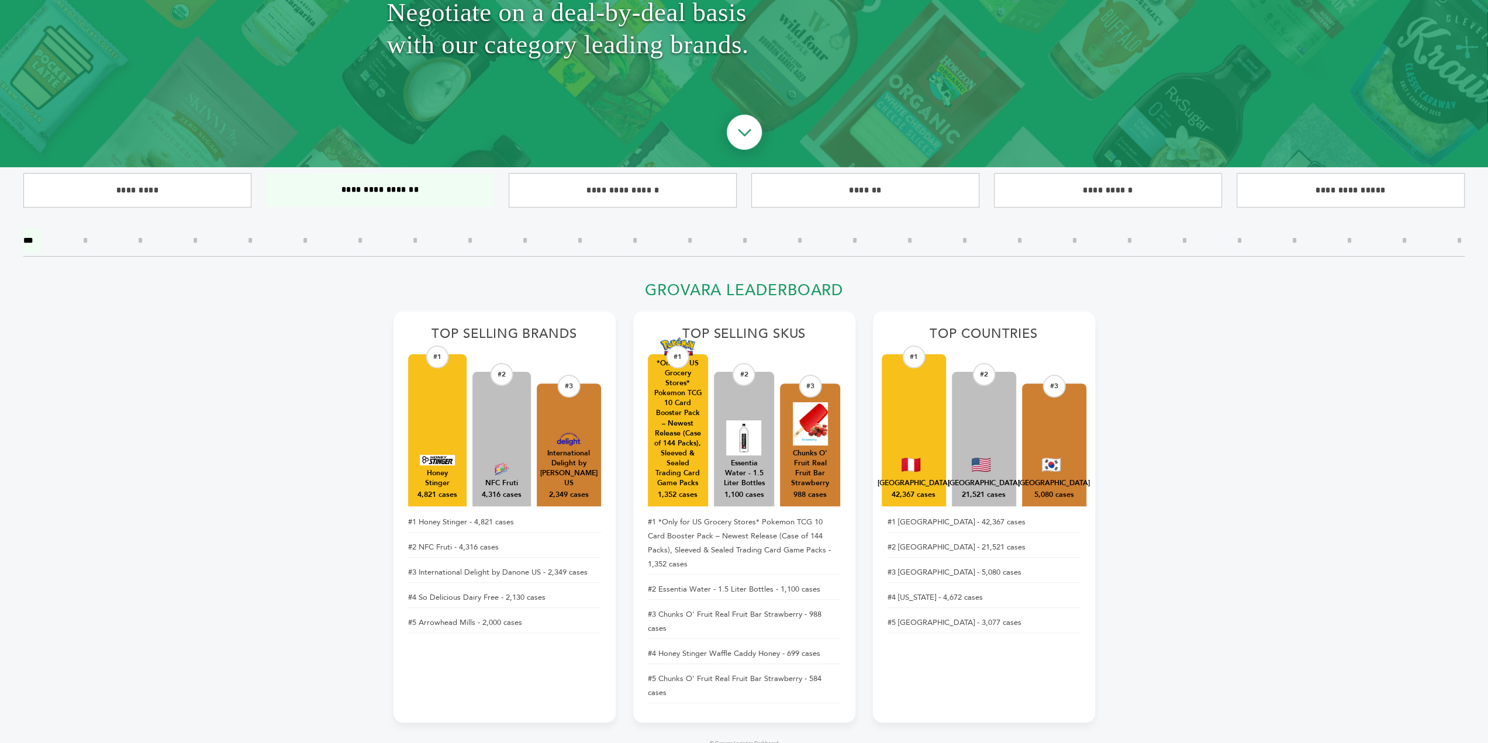
scroll to position [175, 0]
click at [595, 192] on input"] "**********" at bounding box center [623, 190] width 228 height 35
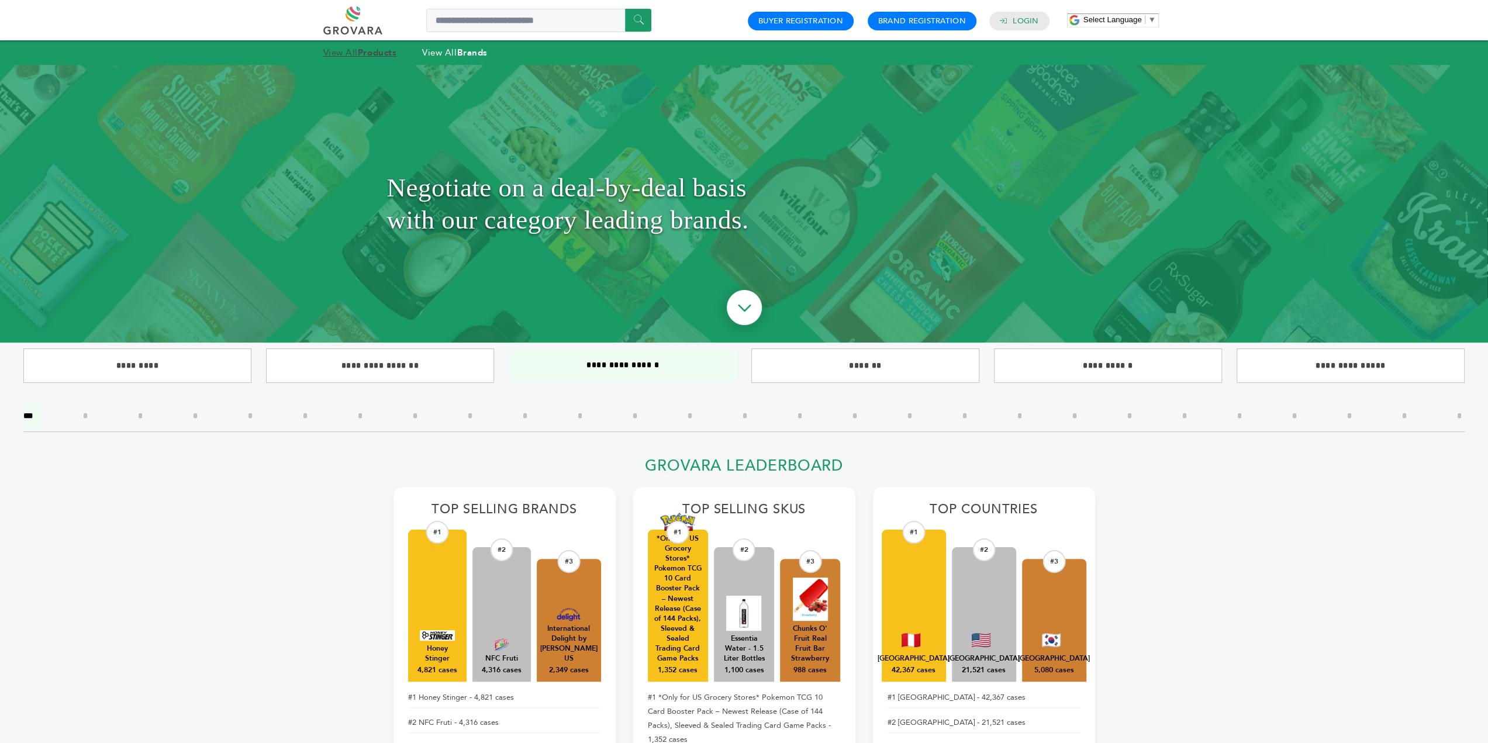
click at [378, 56] on strong "Products" at bounding box center [377, 53] width 39 height 12
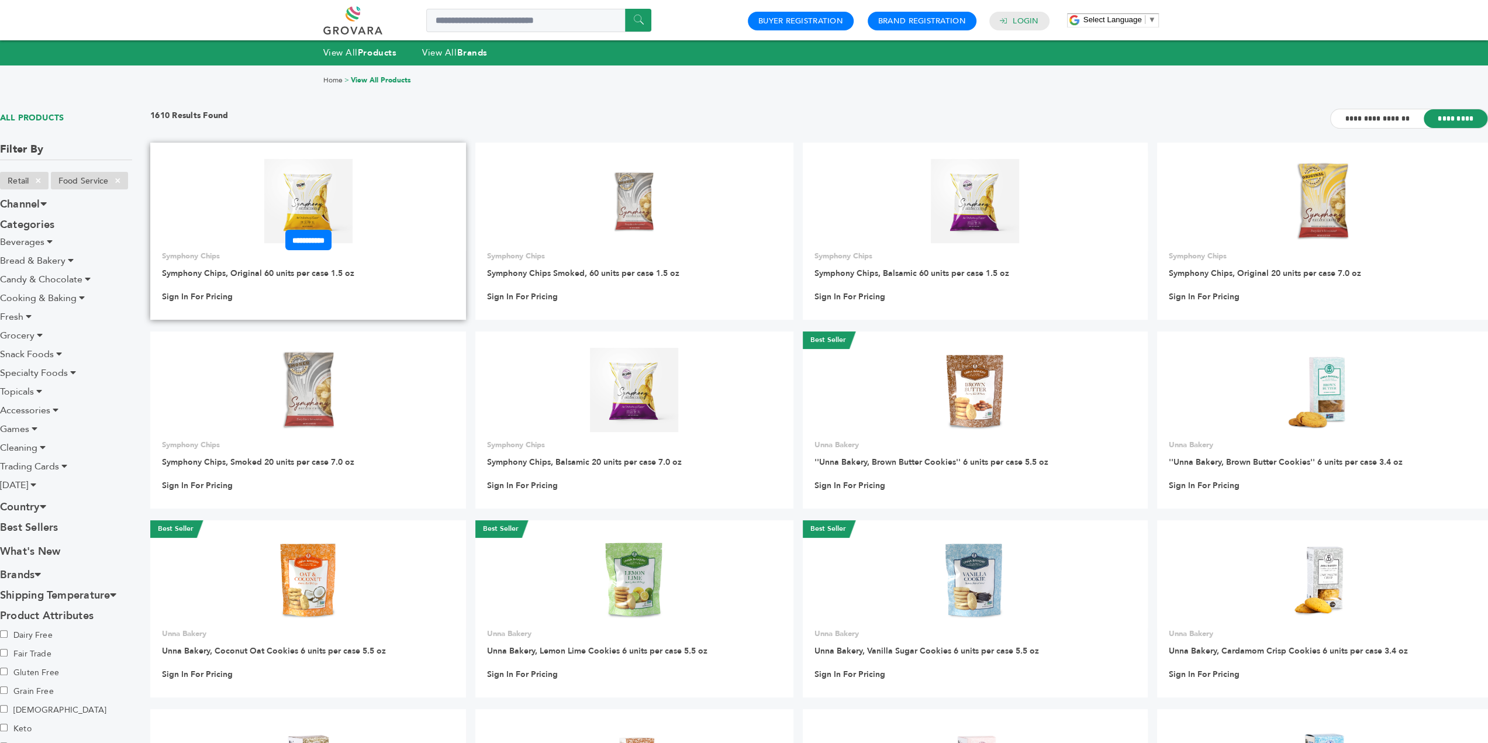
click at [275, 201] on img at bounding box center [308, 201] width 88 height 84
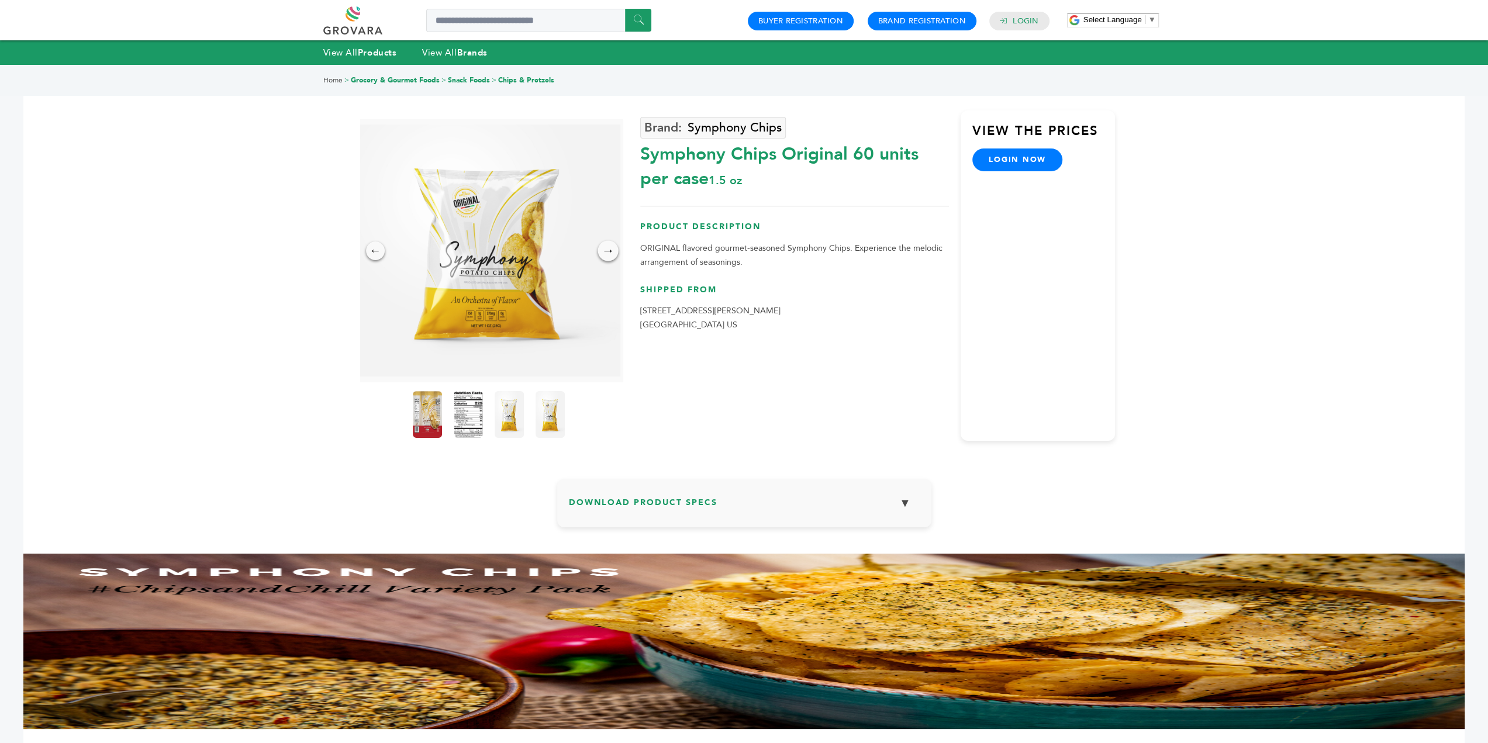
click at [609, 249] on div "→" at bounding box center [608, 250] width 20 height 20
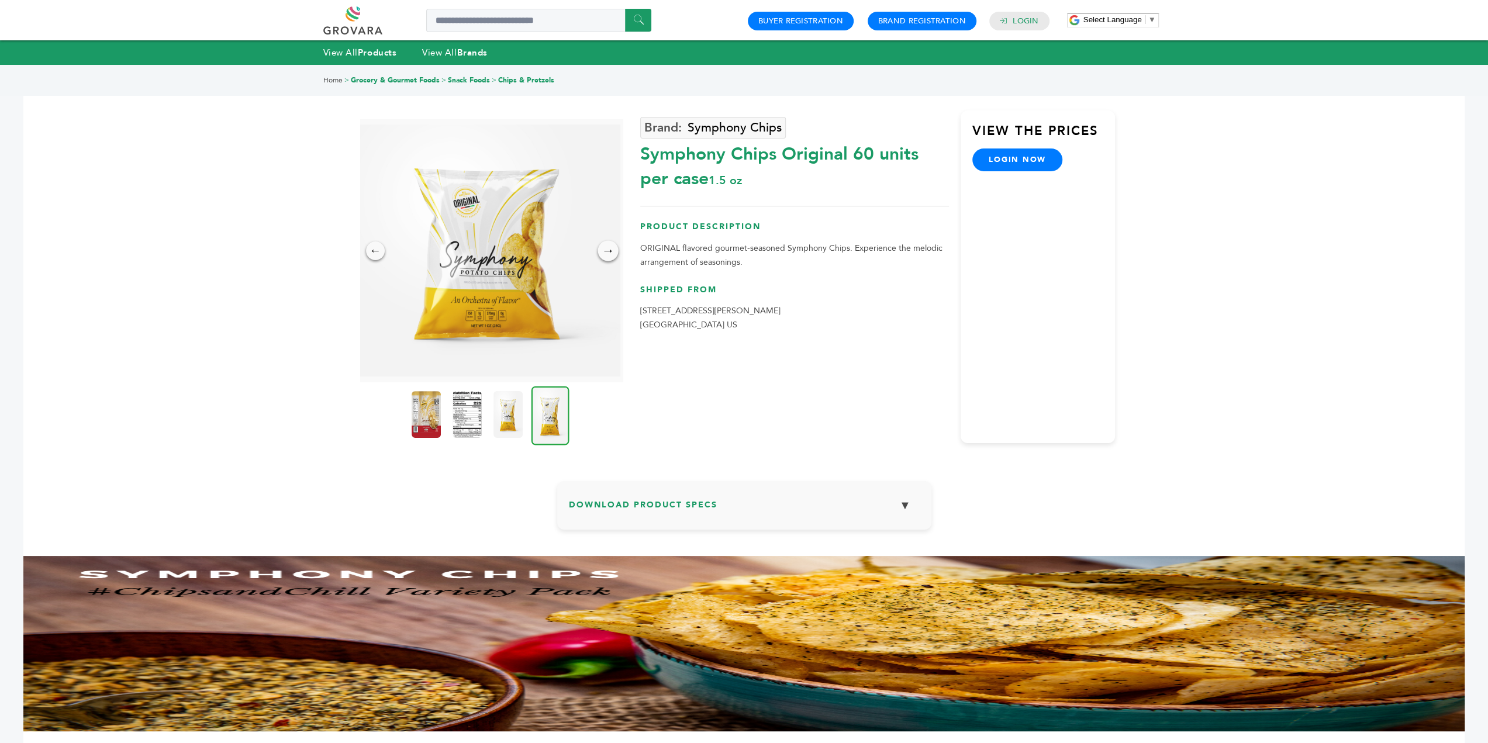
click at [609, 249] on div "→" at bounding box center [608, 250] width 20 height 20
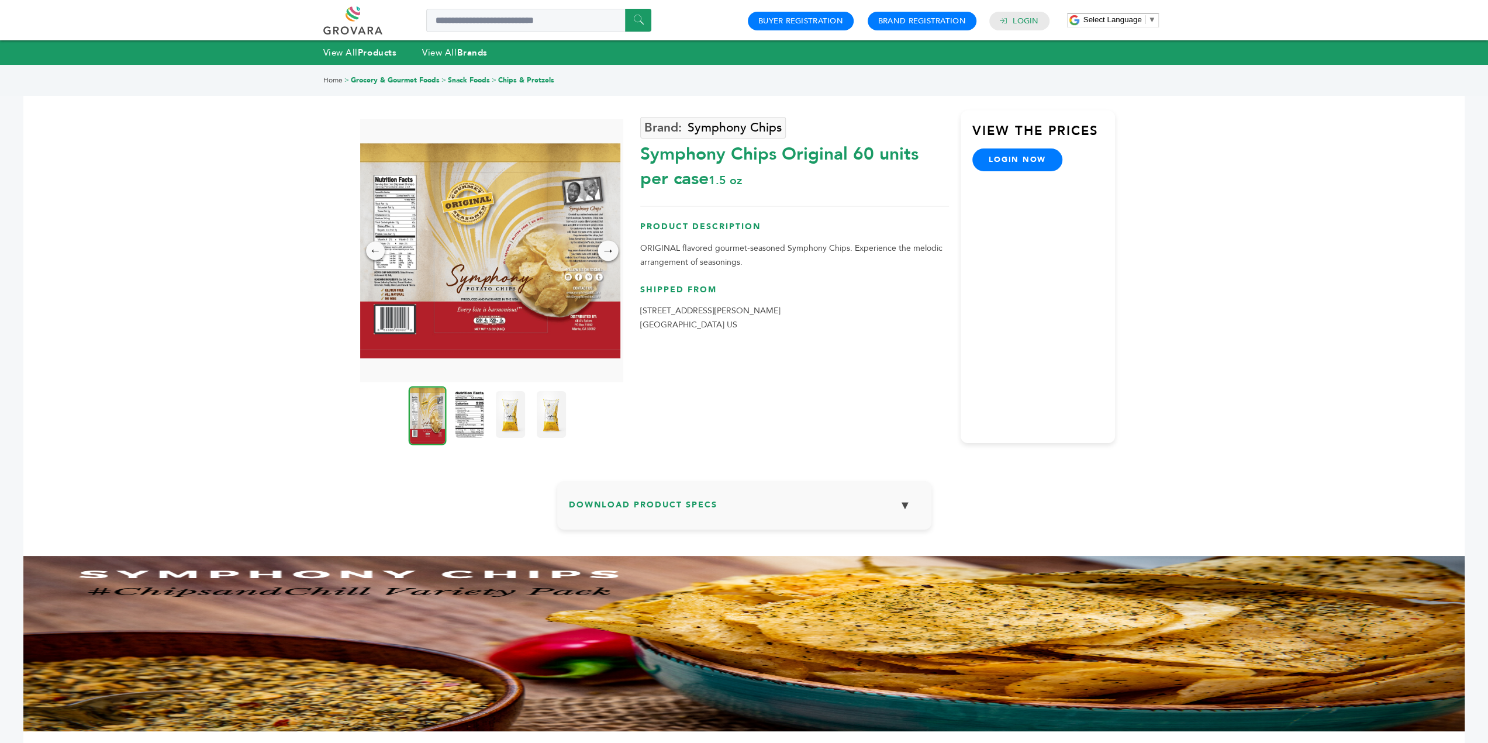
click at [609, 249] on div "→" at bounding box center [608, 250] width 20 height 20
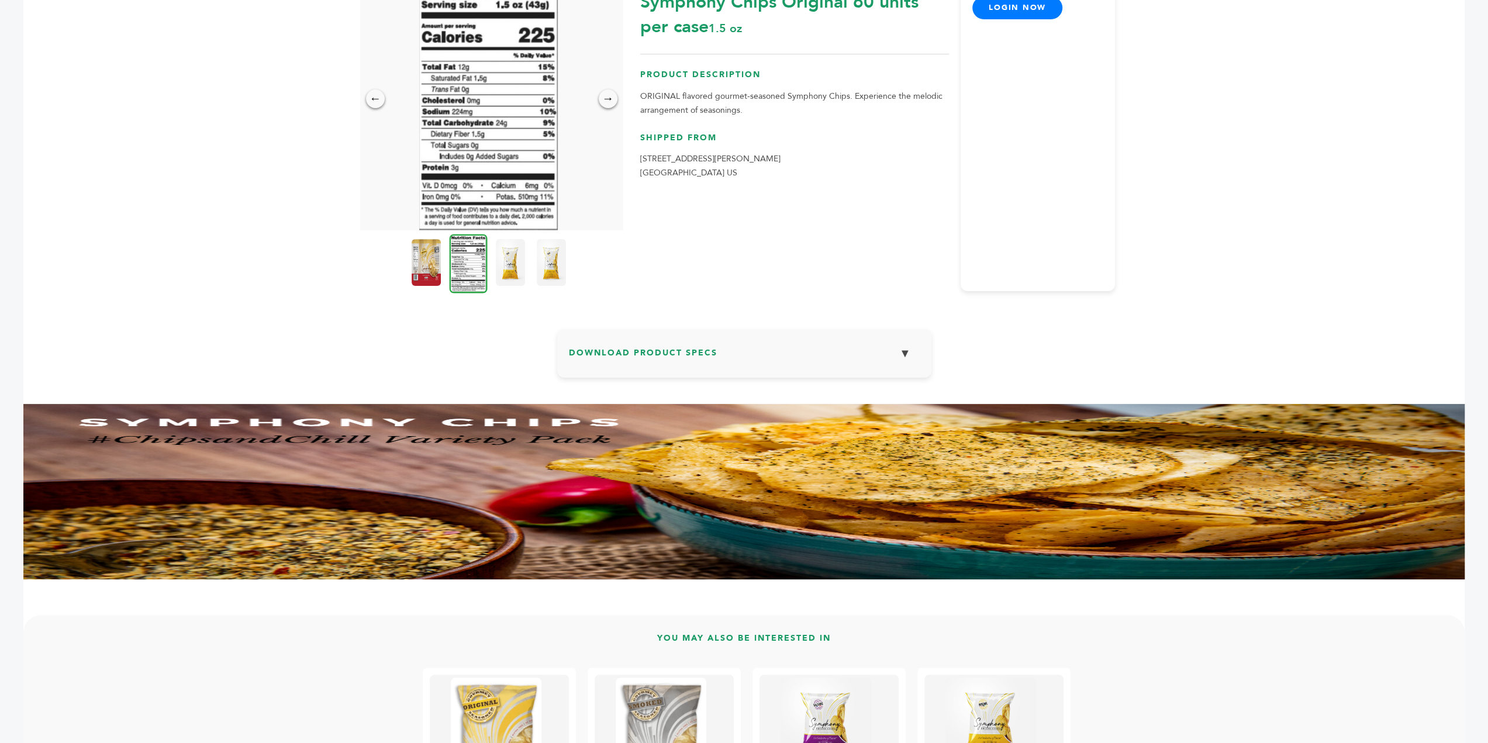
scroll to position [62, 0]
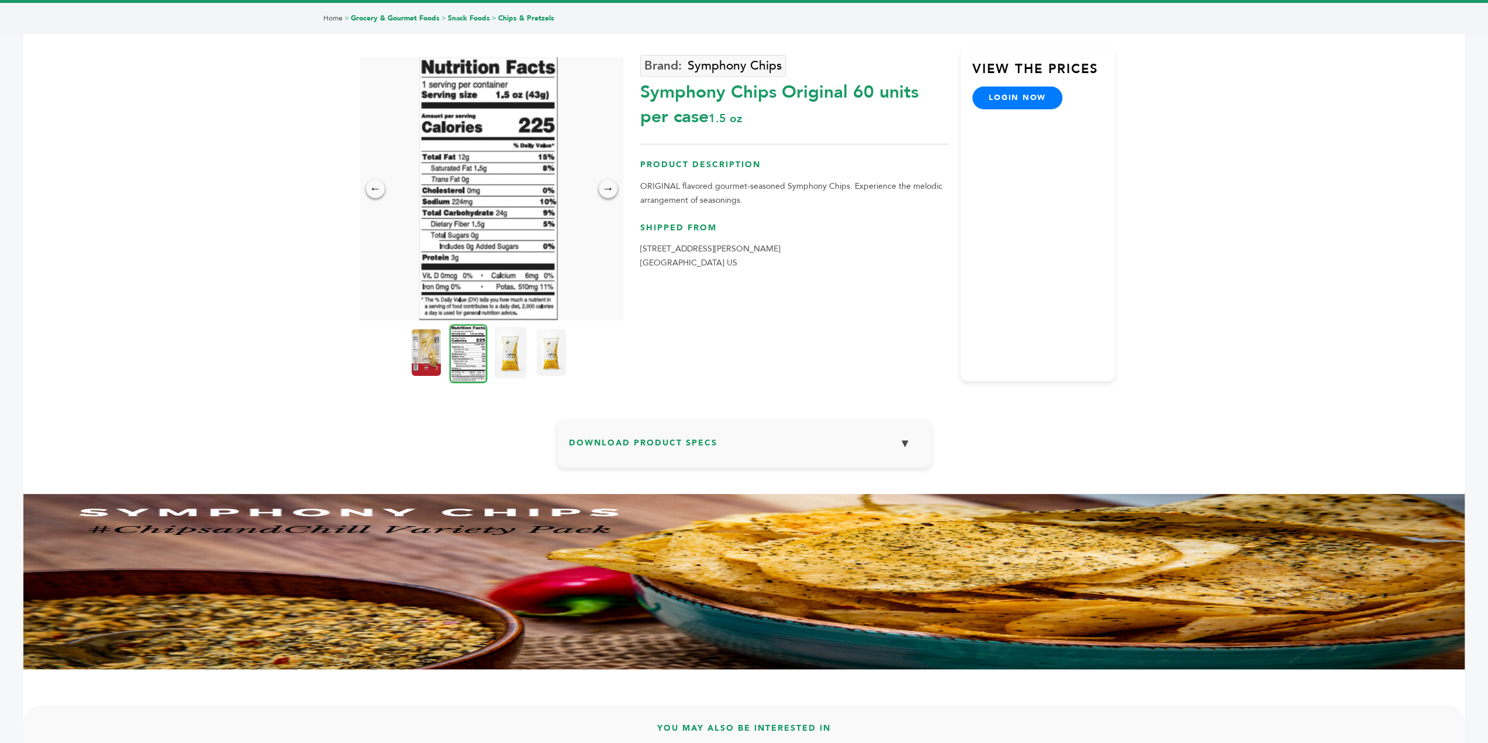
click at [517, 357] on img at bounding box center [510, 352] width 32 height 51
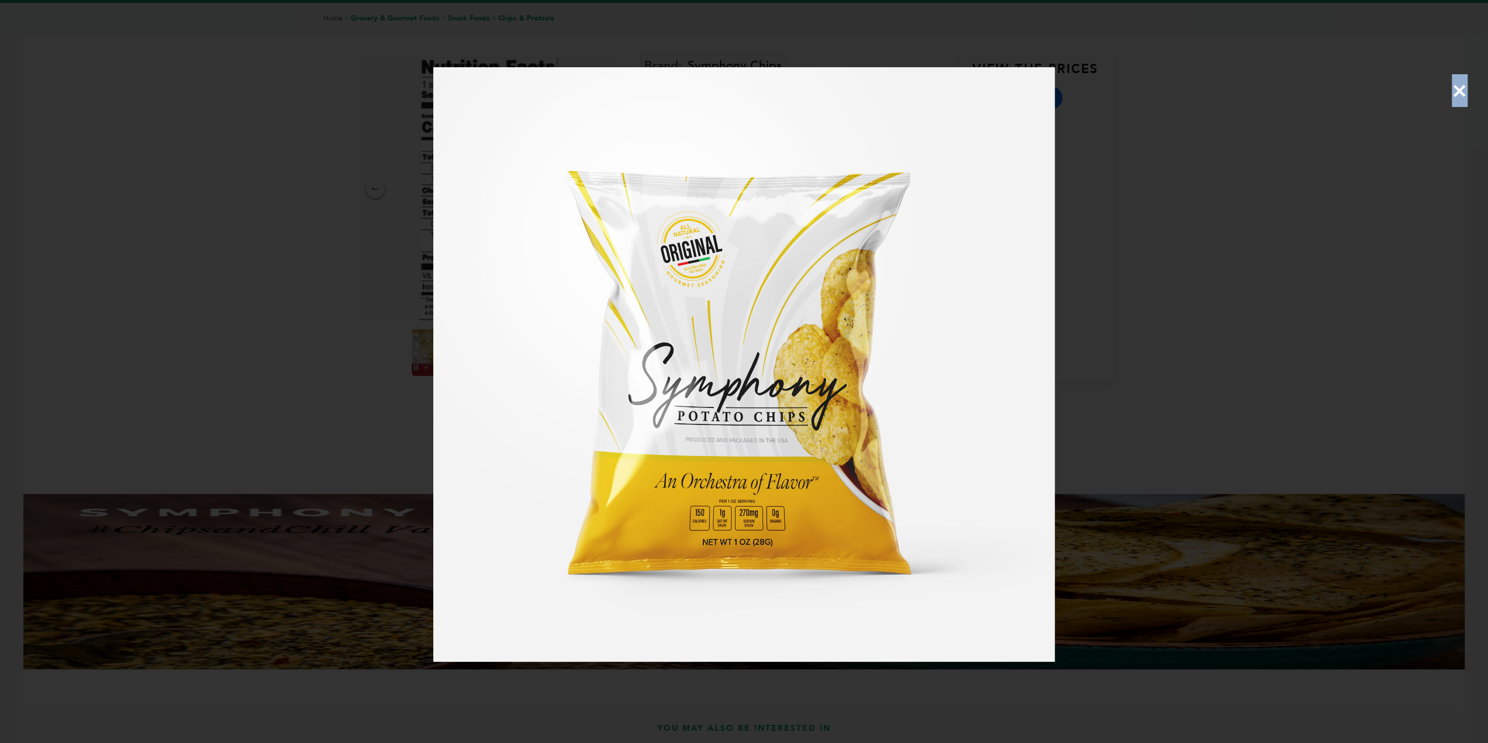
drag, startPoint x: 1460, startPoint y: 92, endPoint x: 1391, endPoint y: 111, distance: 71.1
click at [1460, 92] on span "×" at bounding box center [1460, 90] width 16 height 33
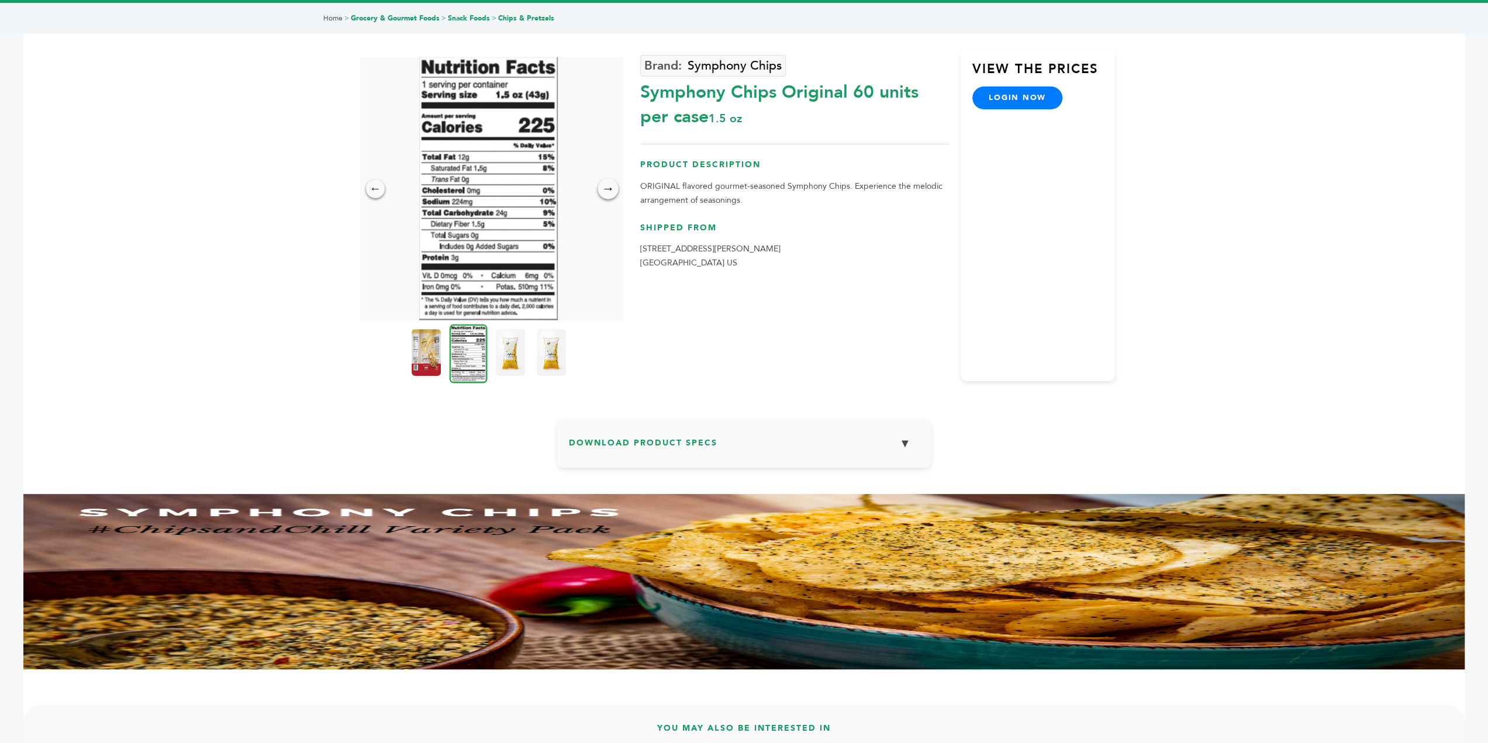
click at [613, 185] on div "→" at bounding box center [608, 188] width 20 height 20
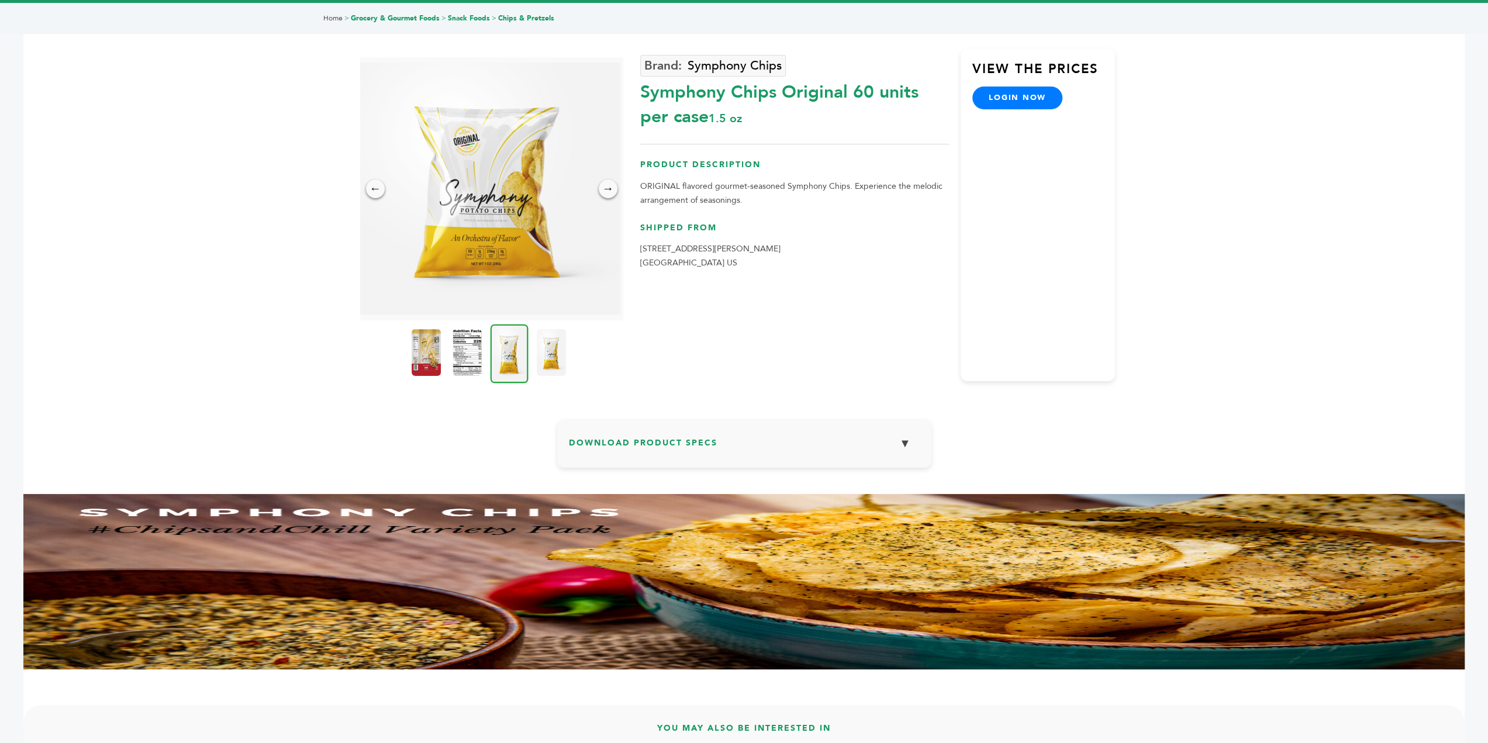
drag, startPoint x: 639, startPoint y: 251, endPoint x: 735, endPoint y: 261, distance: 96.5
click at [735, 261] on div "← → × Symphony Chips Symphony Chips Original 60 units per case 1.5 oz" at bounding box center [744, 200] width 743 height 392
click at [737, 263] on p "823 Bowman St. Mansfield, OH 44903 US" at bounding box center [794, 256] width 309 height 28
click at [731, 267] on p "823 Bowman St. Mansfield, OH 44903 US" at bounding box center [794, 256] width 309 height 28
drag, startPoint x: 641, startPoint y: 252, endPoint x: 732, endPoint y: 261, distance: 91.7
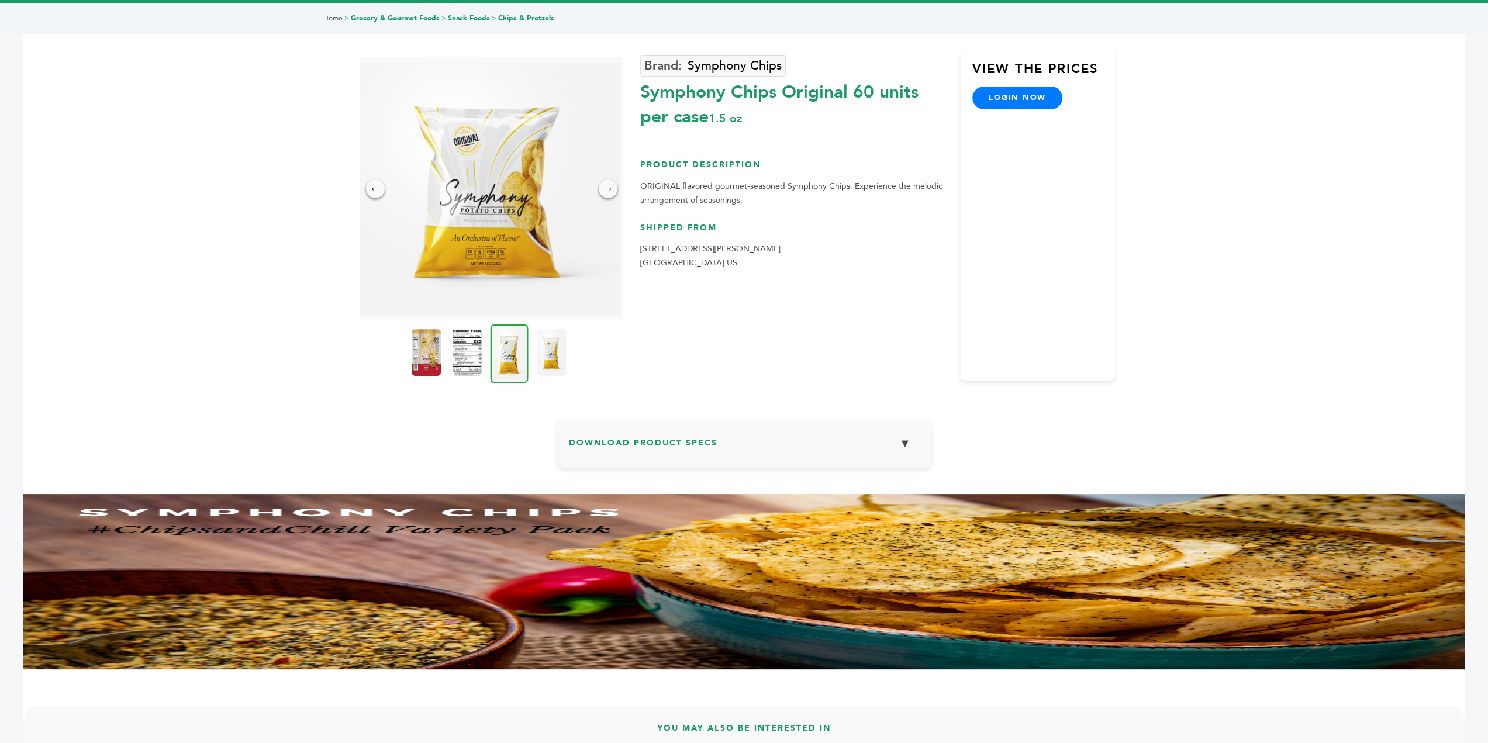
click at [732, 261] on p "823 Bowman St. Mansfield, OH 44903 US" at bounding box center [794, 256] width 309 height 28
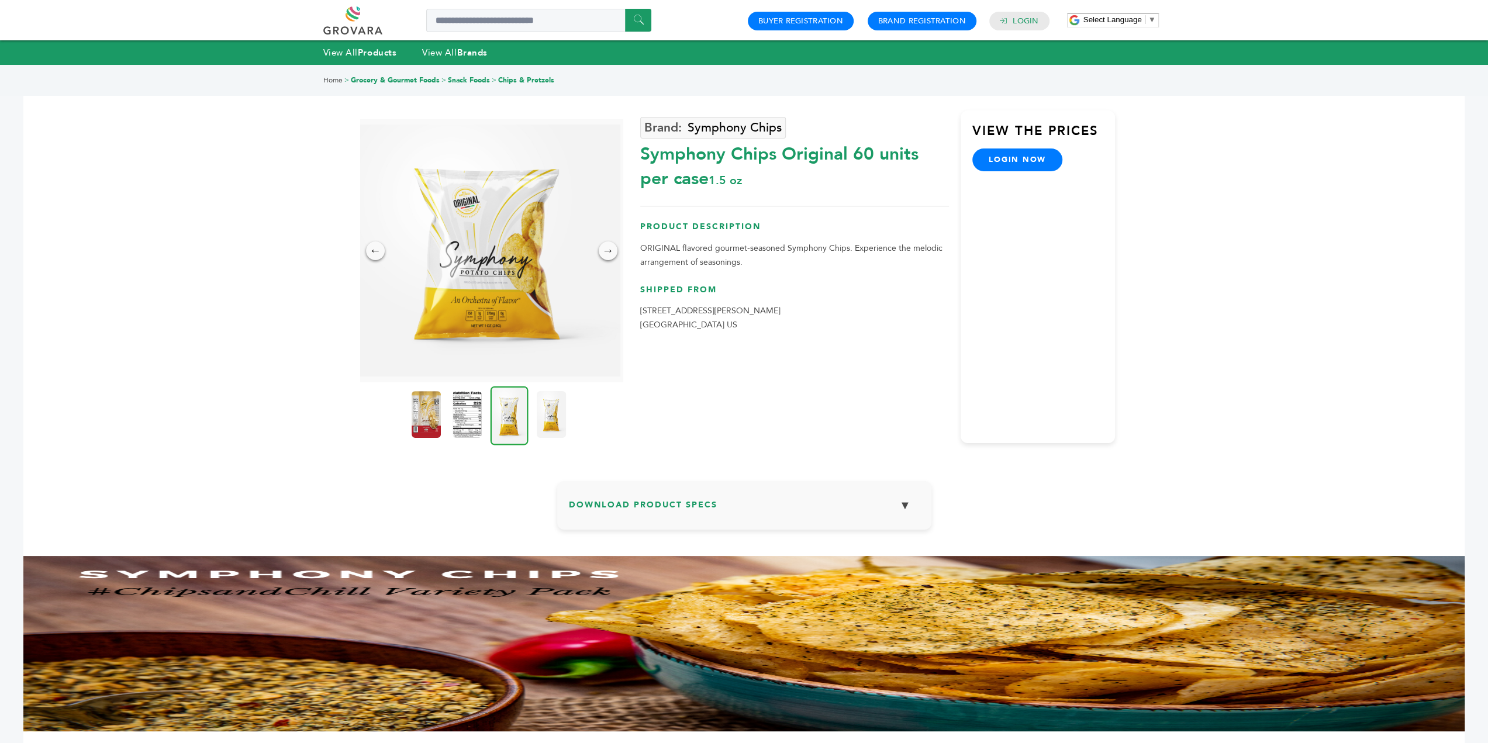
click at [691, 502] on h3 "Download Product Specs ▼" at bounding box center [744, 510] width 351 height 34
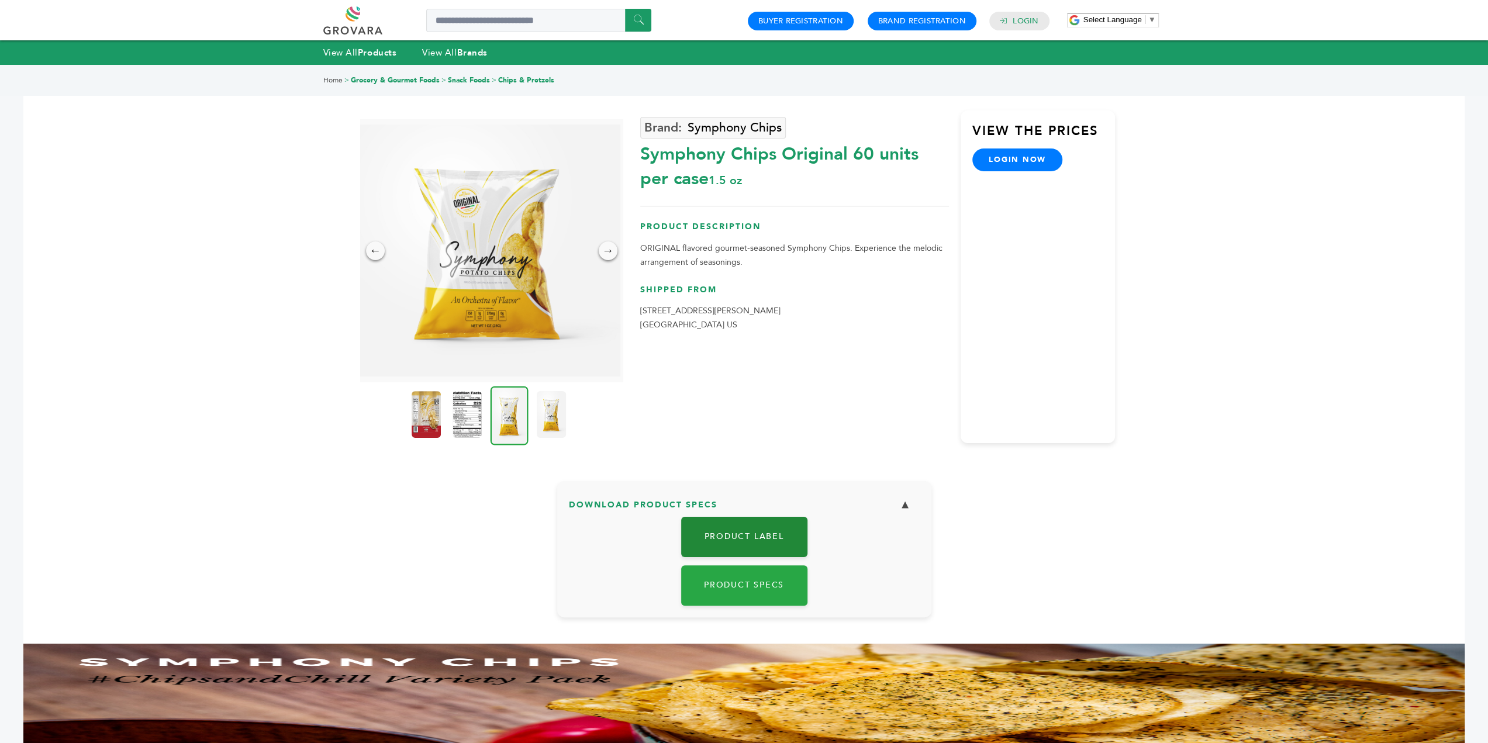
drag, startPoint x: 761, startPoint y: 536, endPoint x: 756, endPoint y: 530, distance: 7.9
click at [761, 536] on link "Product Label" at bounding box center [744, 537] width 126 height 40
click at [773, 583] on link "Product Specs" at bounding box center [744, 584] width 126 height 40
click at [344, 16] on link at bounding box center [365, 20] width 85 height 28
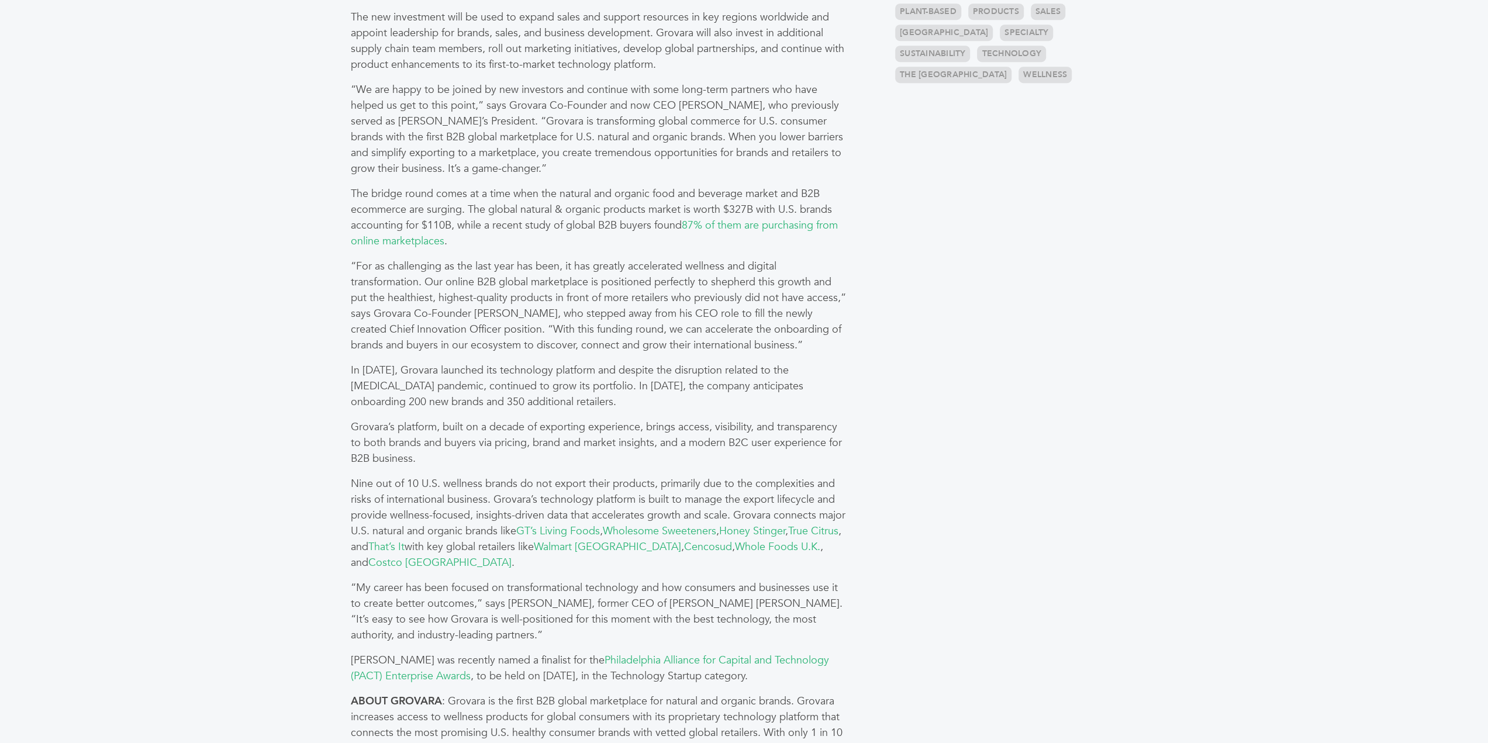
scroll to position [777, 0]
